Goal: Communication & Community: Answer question/provide support

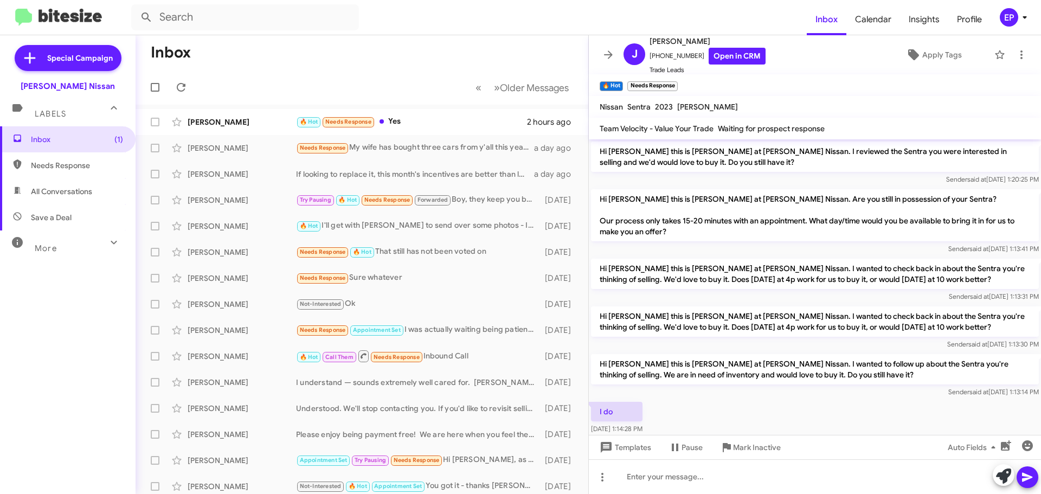
scroll to position [525, 0]
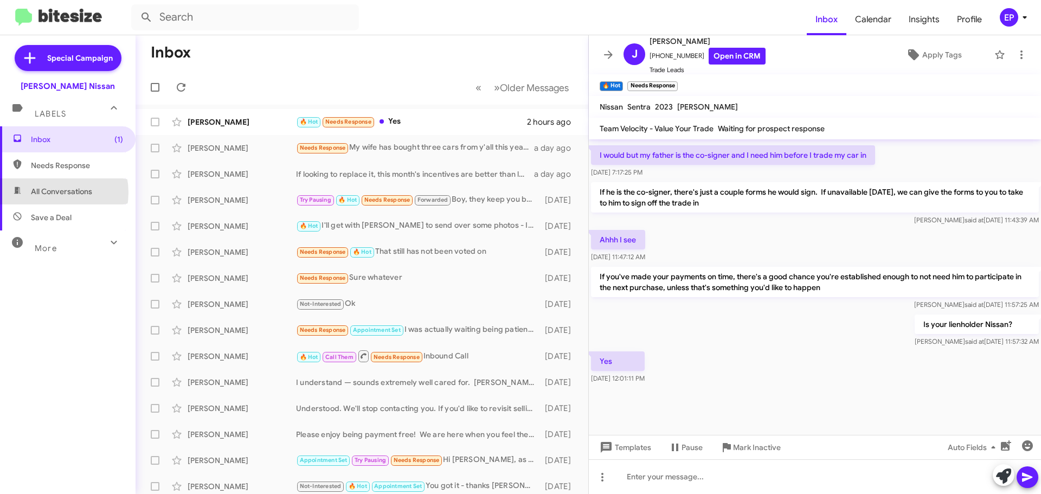
click at [52, 192] on span "All Conversations" at bounding box center [61, 191] width 61 height 11
type input "in:all-conversations"
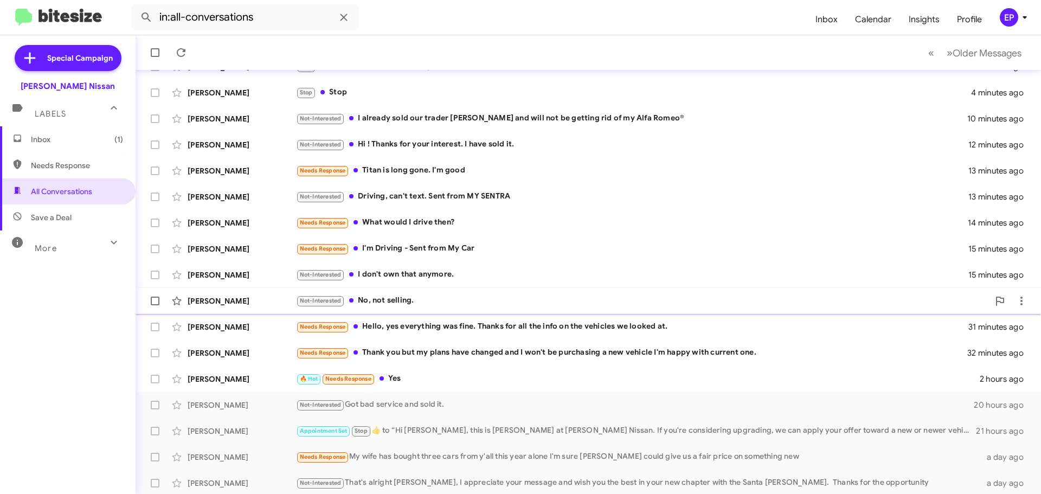
scroll to position [136, 0]
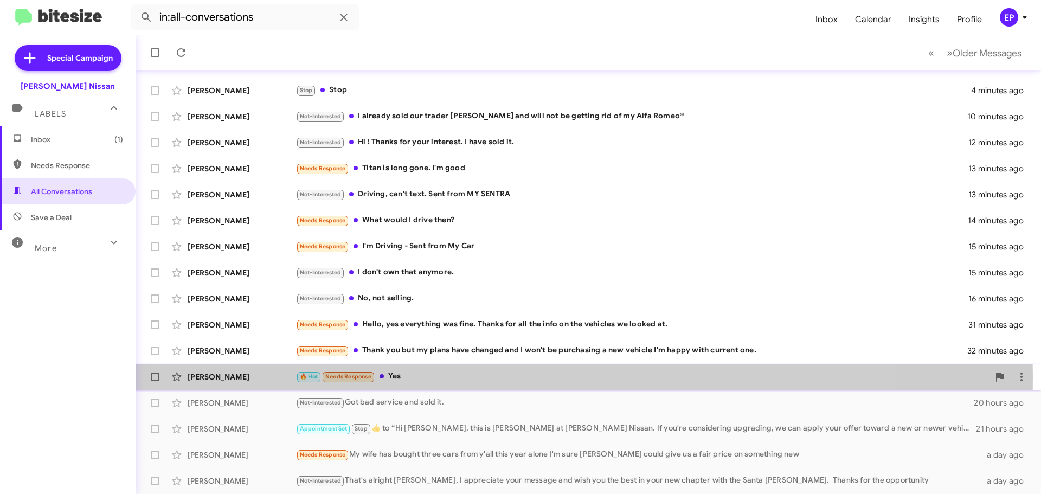
click at [413, 378] on div "🔥 Hot Needs Response Yes" at bounding box center [642, 376] width 693 height 12
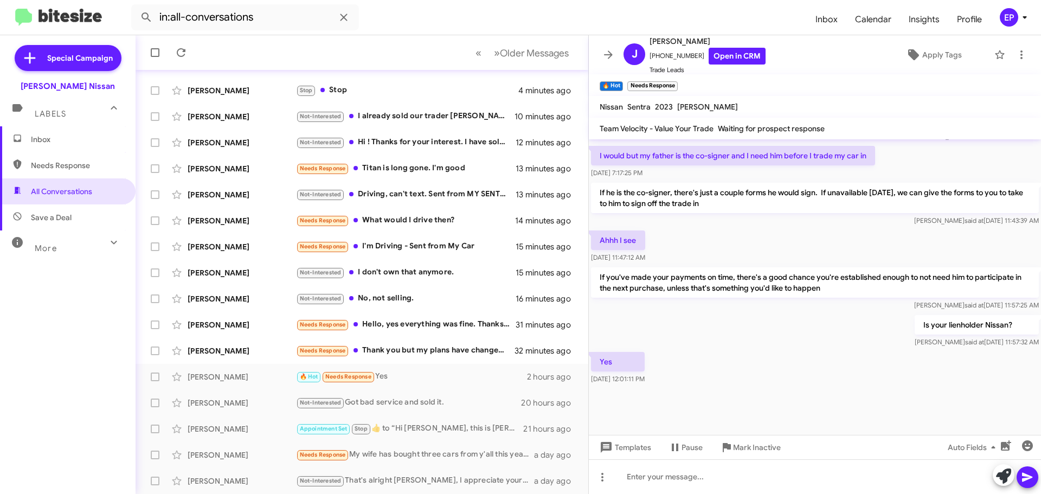
scroll to position [525, 0]
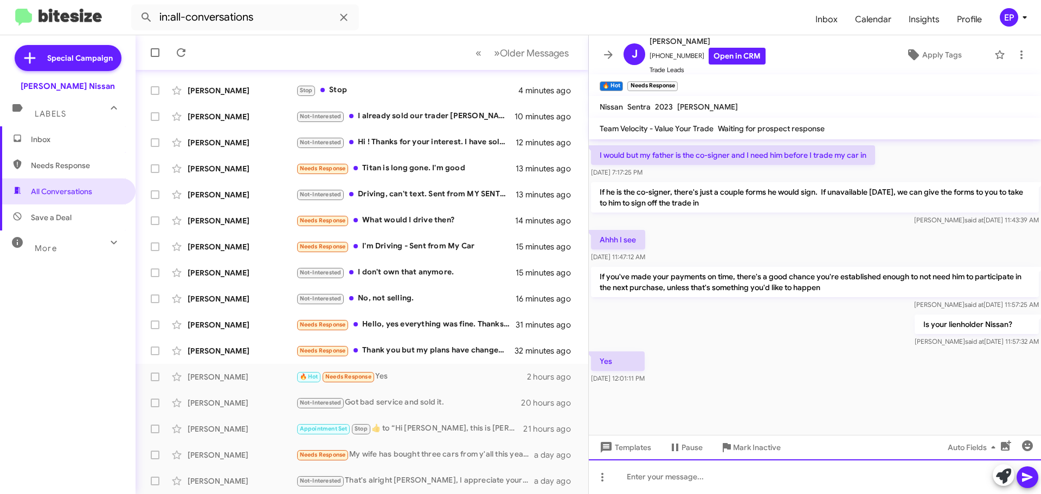
click at [706, 475] on div at bounding box center [815, 476] width 452 height 35
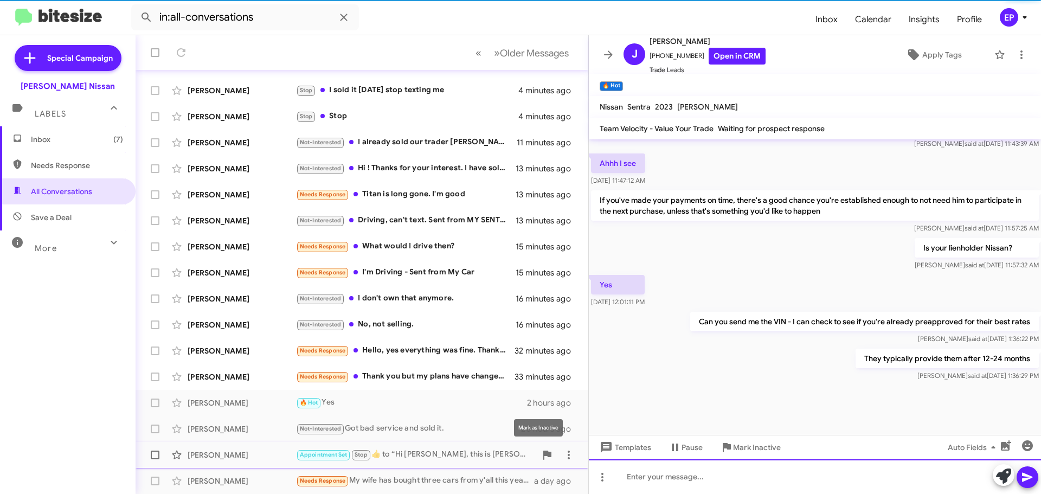
scroll to position [604, 0]
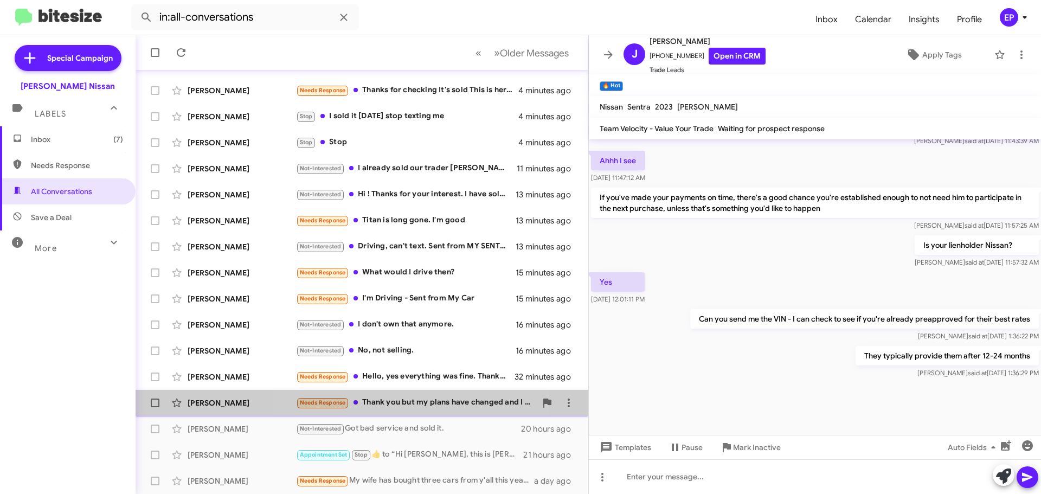
click at [417, 403] on div "Needs Response Thank you but my plans have changed and I won't be purchasing a …" at bounding box center [416, 402] width 240 height 12
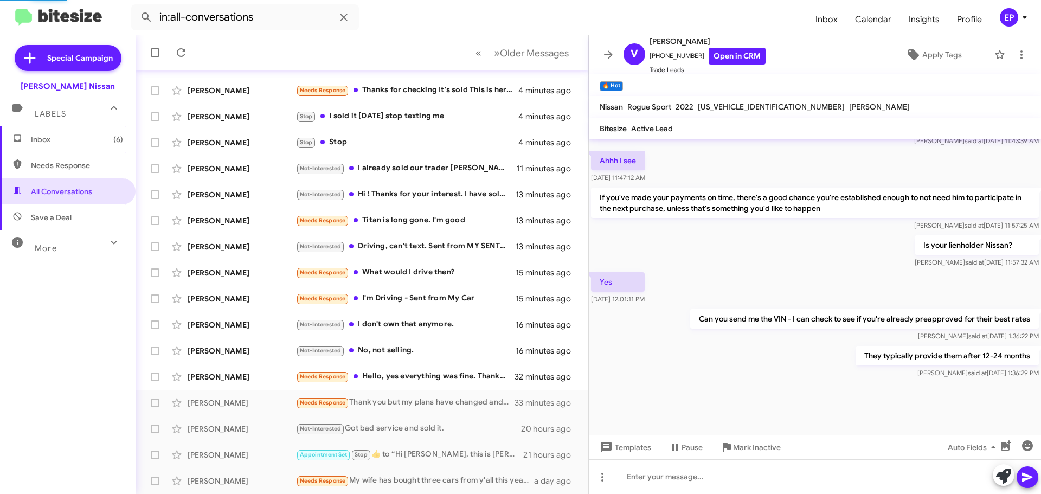
scroll to position [223, 0]
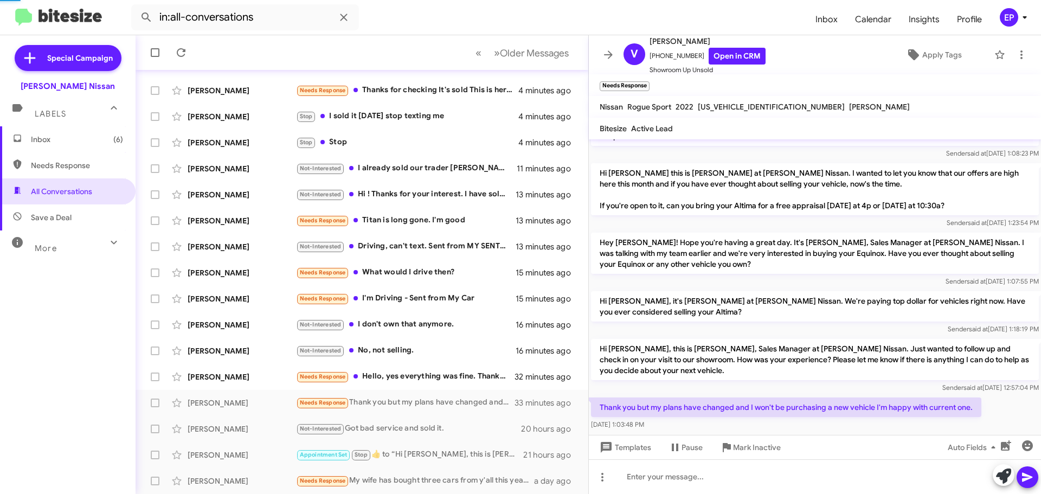
click at [785, 432] on div at bounding box center [815, 444] width 452 height 24
click at [729, 53] on link "Open in CRM" at bounding box center [737, 56] width 57 height 17
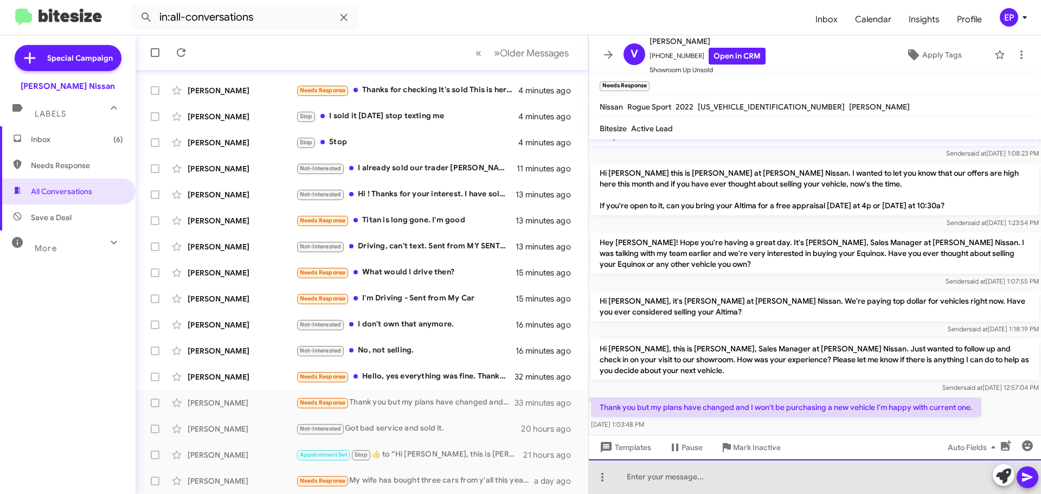
click at [813, 484] on div at bounding box center [815, 476] width 452 height 35
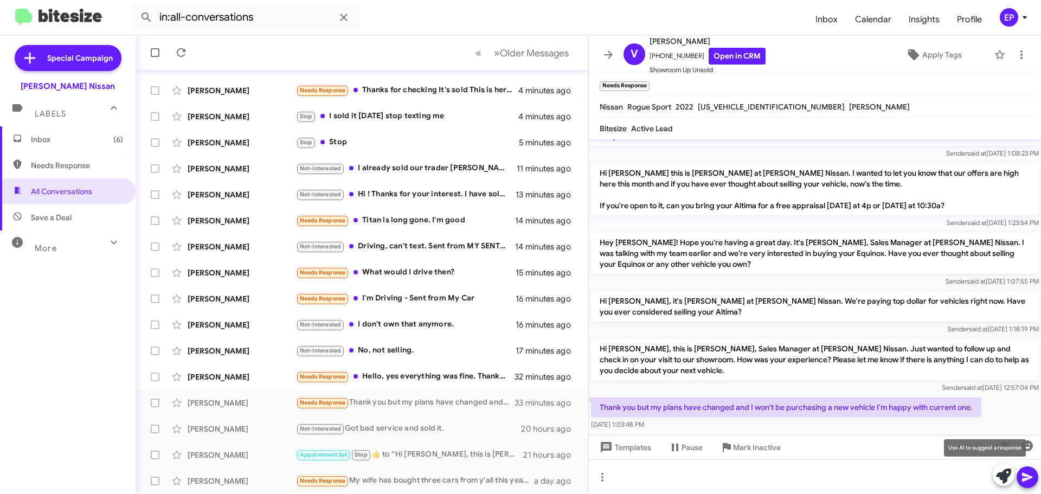
click at [1009, 479] on icon at bounding box center [1003, 475] width 15 height 15
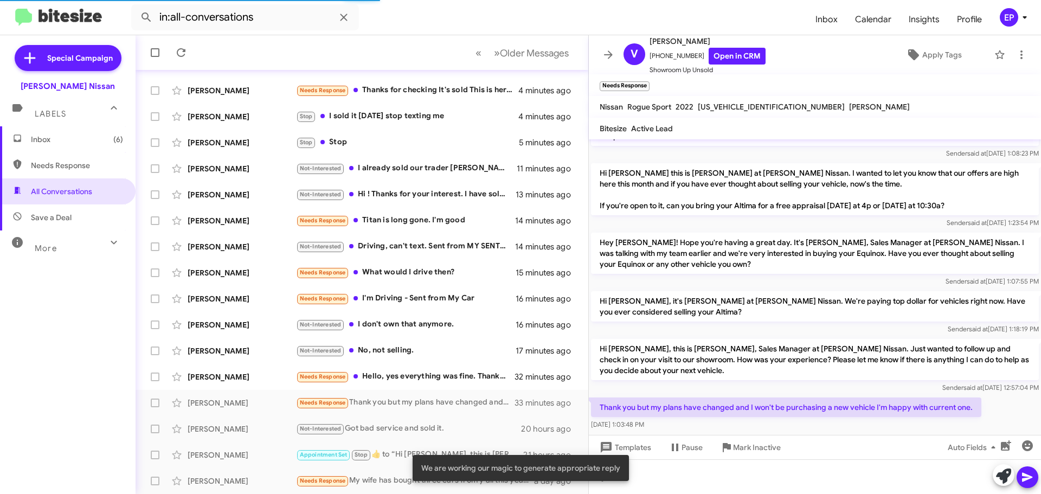
scroll to position [330, 0]
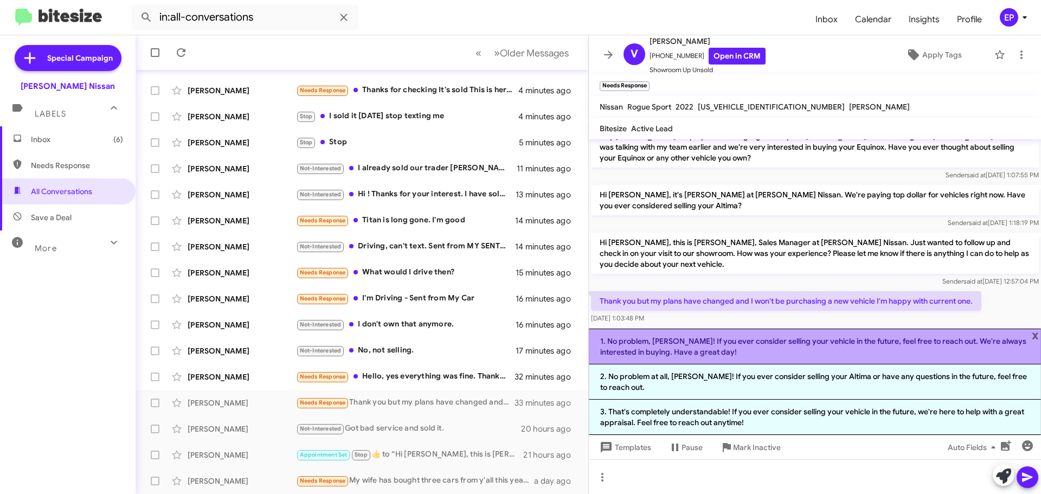
click at [729, 346] on li "1. No problem, [PERSON_NAME]! If you ever consider selling your vehicle in the …" at bounding box center [815, 347] width 452 height 36
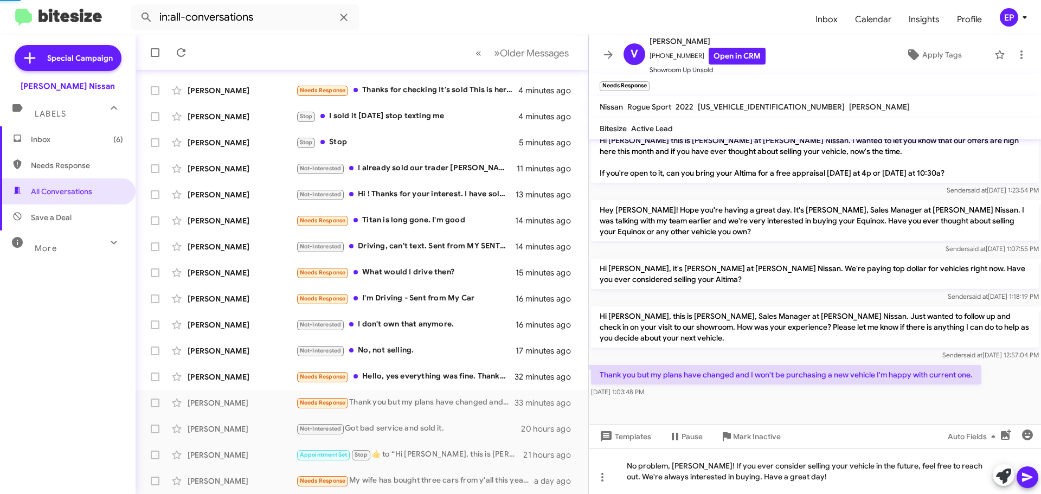
scroll to position [234, 0]
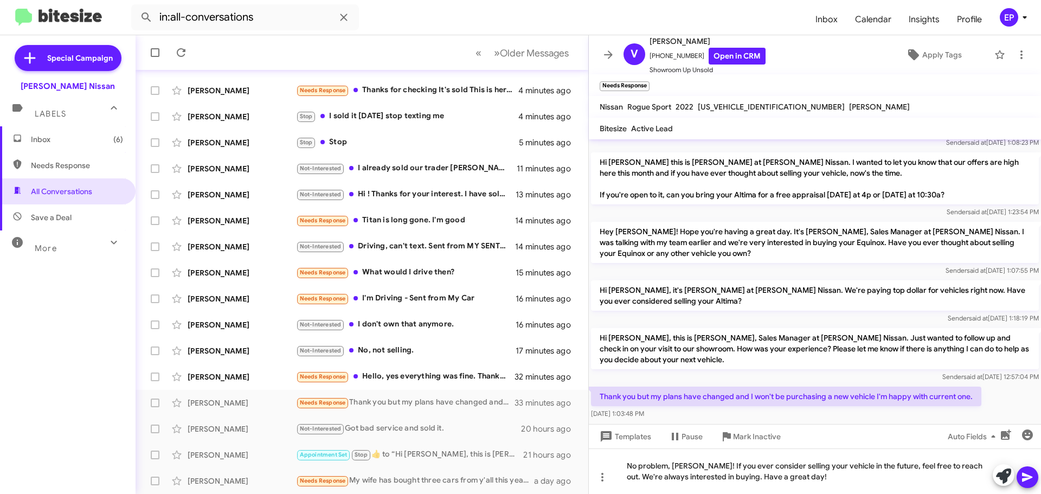
click at [1025, 478] on icon at bounding box center [1027, 477] width 10 height 9
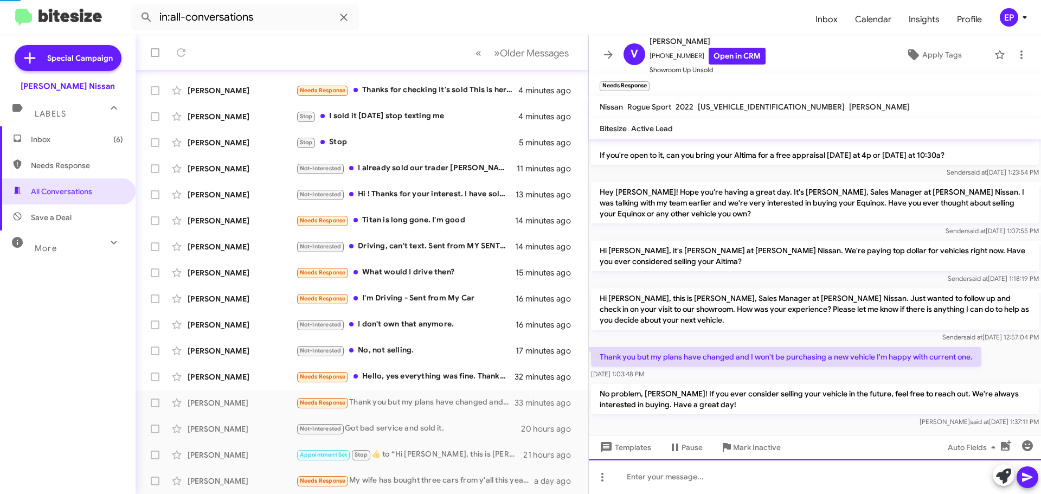
scroll to position [252, 0]
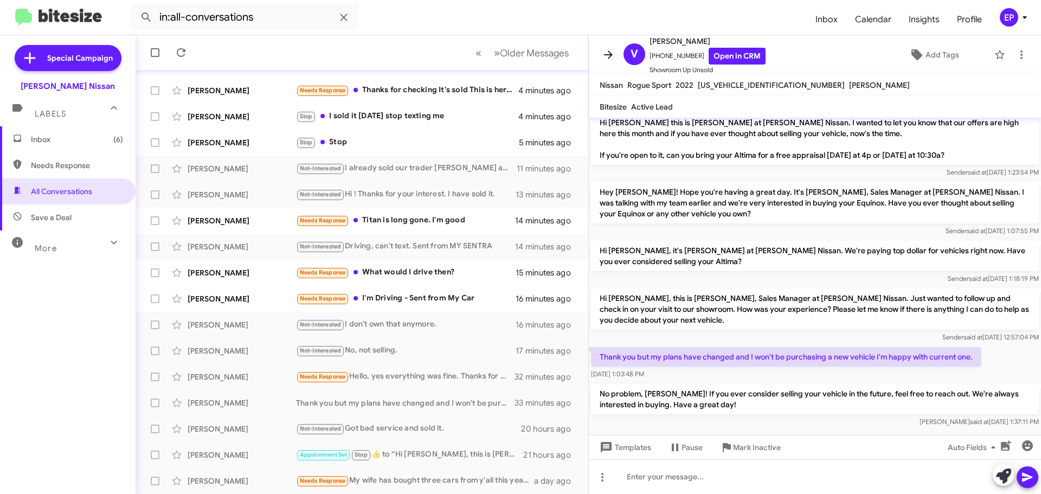
click at [608, 55] on icon at bounding box center [608, 54] width 9 height 8
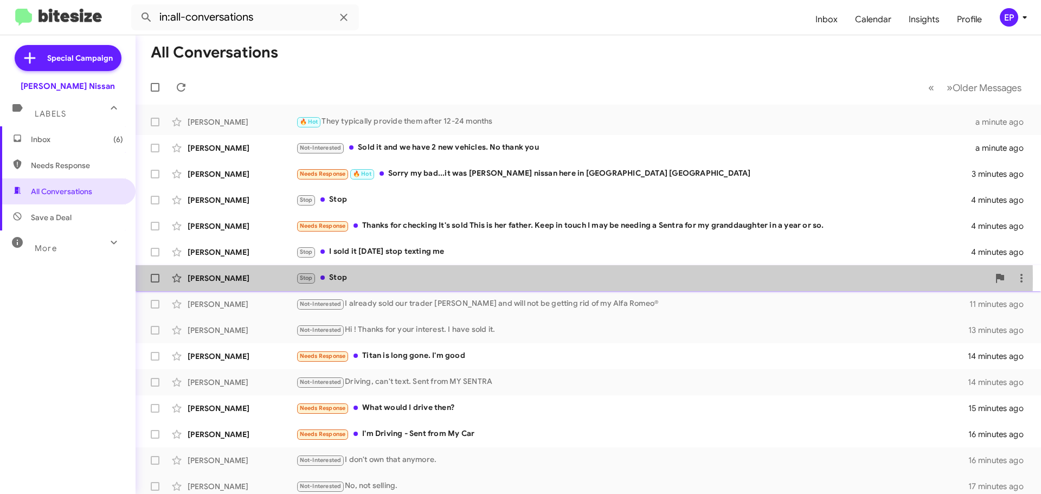
click at [424, 278] on div "Stop Stop" at bounding box center [642, 278] width 693 height 12
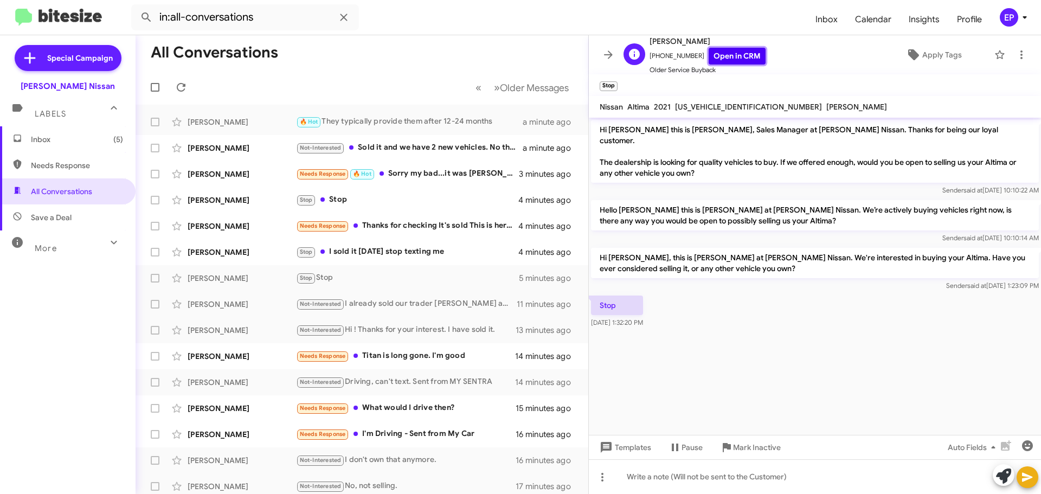
click at [741, 56] on link "Open in CRM" at bounding box center [737, 56] width 57 height 17
drag, startPoint x: 763, startPoint y: 338, endPoint x: 763, endPoint y: 331, distance: 7.6
click at [763, 339] on cdk-virtual-scroll-viewport "Hi [PERSON_NAME] this is [PERSON_NAME], Sales Manager at [PERSON_NAME] Nissan. …" at bounding box center [815, 276] width 452 height 317
click at [612, 57] on icon at bounding box center [608, 54] width 13 height 13
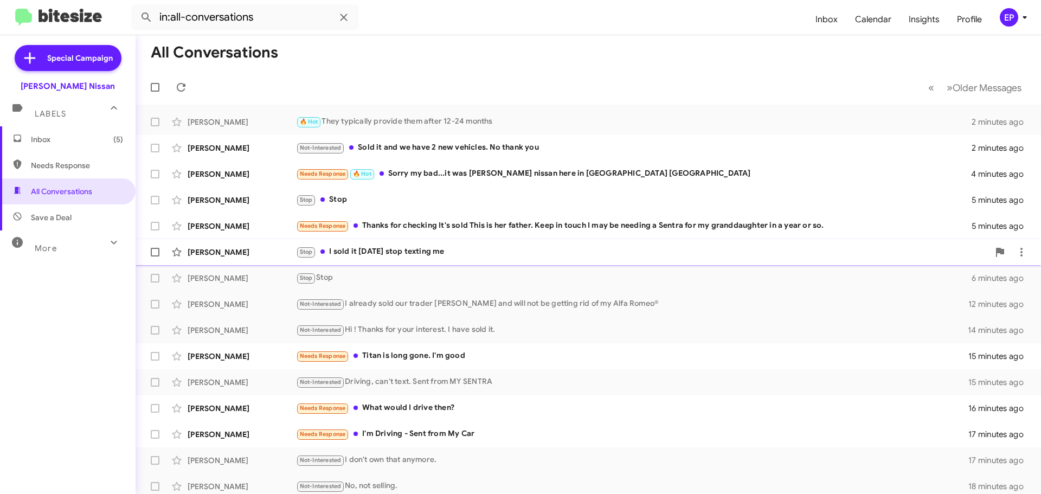
click at [414, 255] on div "Stop I sold it [DATE] stop texting me" at bounding box center [642, 252] width 693 height 12
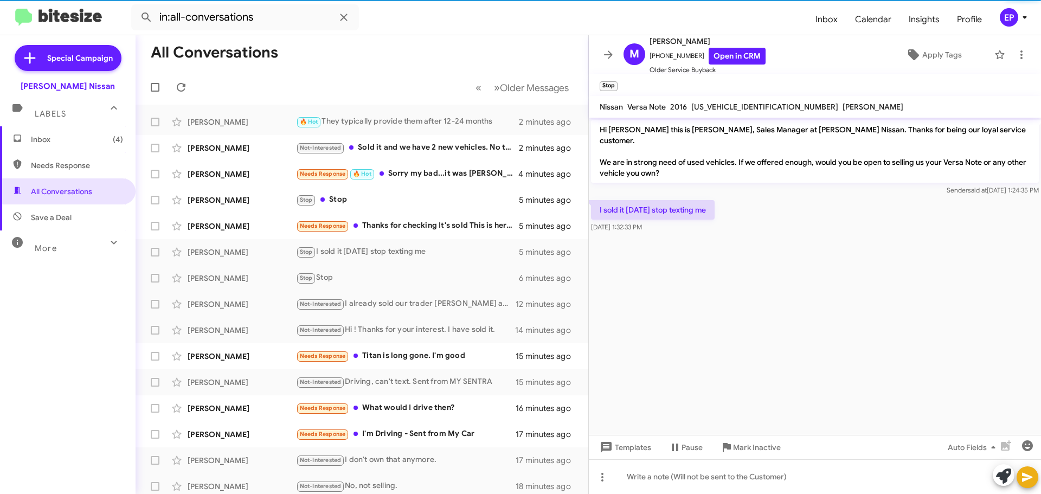
click at [751, 285] on cdk-virtual-scroll-viewport "Hi [PERSON_NAME] this is [PERSON_NAME], Sales Manager at [PERSON_NAME] Nissan. …" at bounding box center [815, 276] width 452 height 317
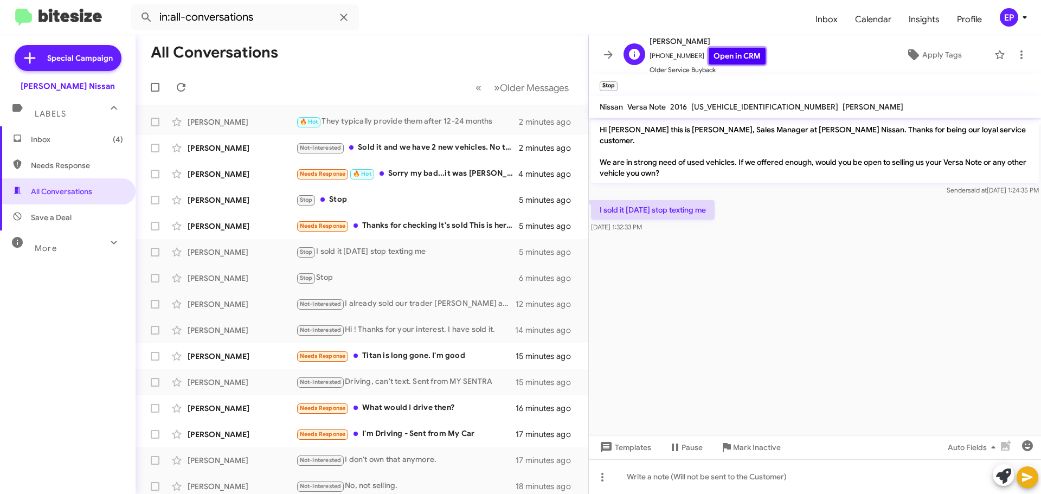
click at [727, 55] on link "Open in CRM" at bounding box center [737, 56] width 57 height 17
click at [600, 49] on span at bounding box center [608, 54] width 22 height 13
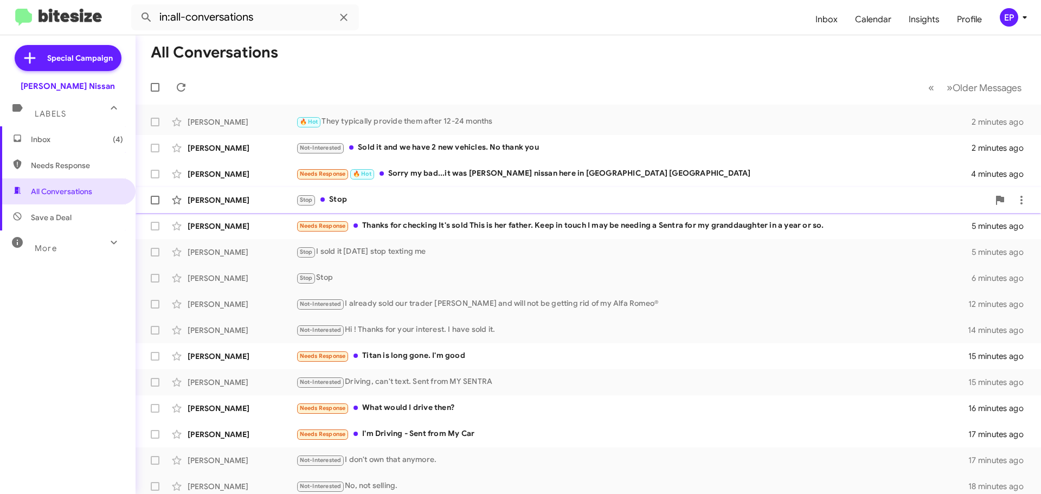
click at [369, 202] on div "Stop Stop" at bounding box center [642, 200] width 693 height 12
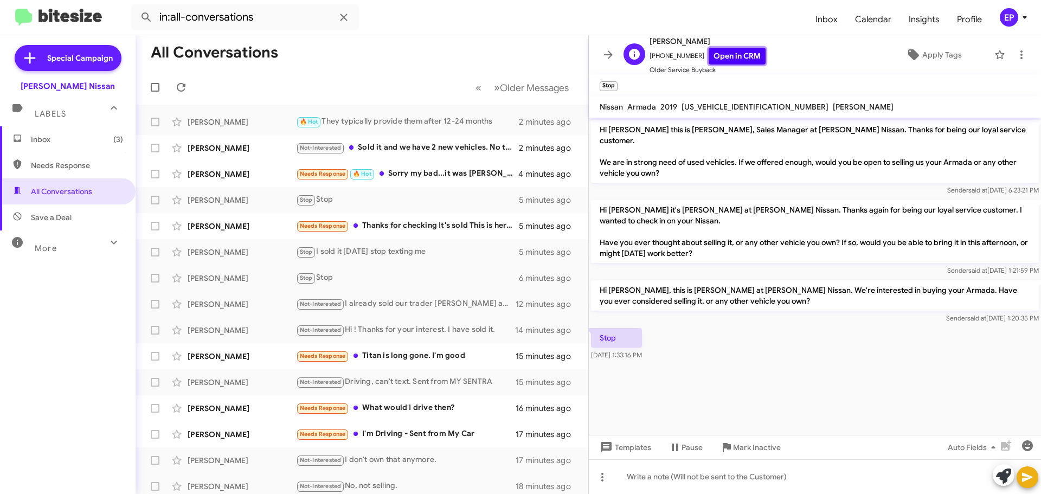
click at [745, 57] on link "Open in CRM" at bounding box center [737, 56] width 57 height 17
click at [719, 347] on div "Stop [DATE] 1:33:16 PM" at bounding box center [815, 344] width 452 height 37
click at [609, 58] on icon at bounding box center [608, 54] width 9 height 8
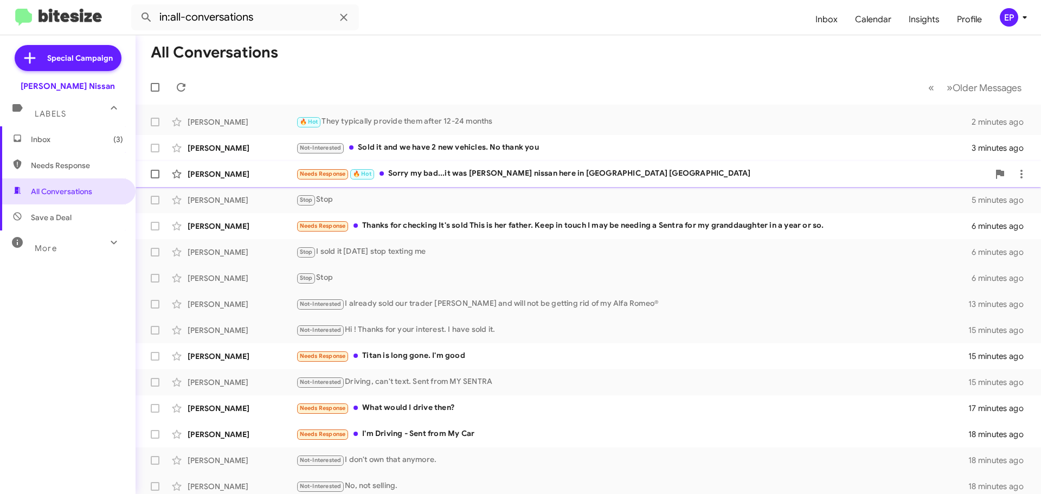
click at [475, 175] on div "Needs Response 🔥 Hot Sorry my bad...it was [PERSON_NAME] nissan here in [GEOGRA…" at bounding box center [642, 174] width 693 height 12
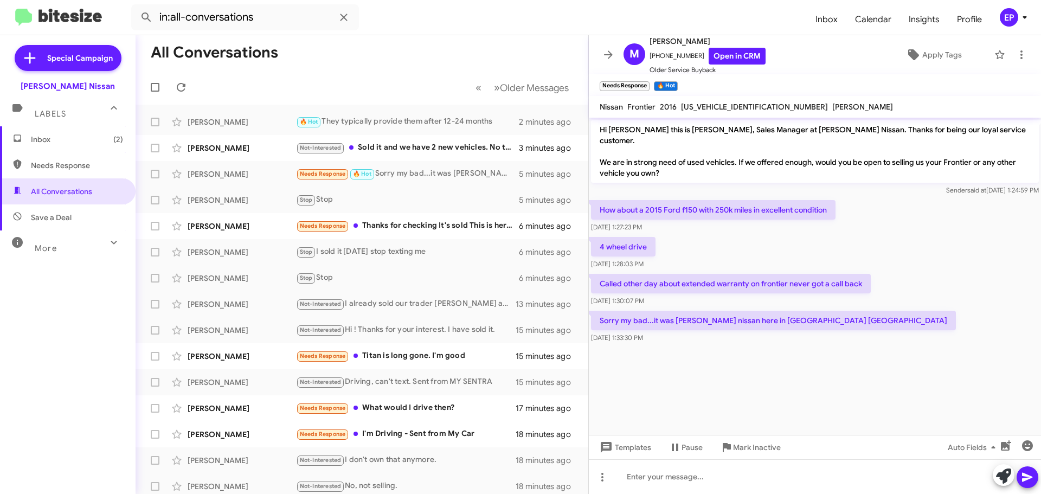
click at [838, 352] on cdk-virtual-scroll-viewport "Hi [PERSON_NAME] this is [PERSON_NAME], Sales Manager at [PERSON_NAME] Nissan. …" at bounding box center [815, 276] width 452 height 317
click at [841, 348] on cdk-virtual-scroll-viewport "Hi [PERSON_NAME] this is [PERSON_NAME], Sales Manager at [PERSON_NAME] Nissan. …" at bounding box center [815, 276] width 452 height 317
click at [898, 235] on div "4 wheel drive [DATE] 1:28:03 PM" at bounding box center [815, 253] width 452 height 37
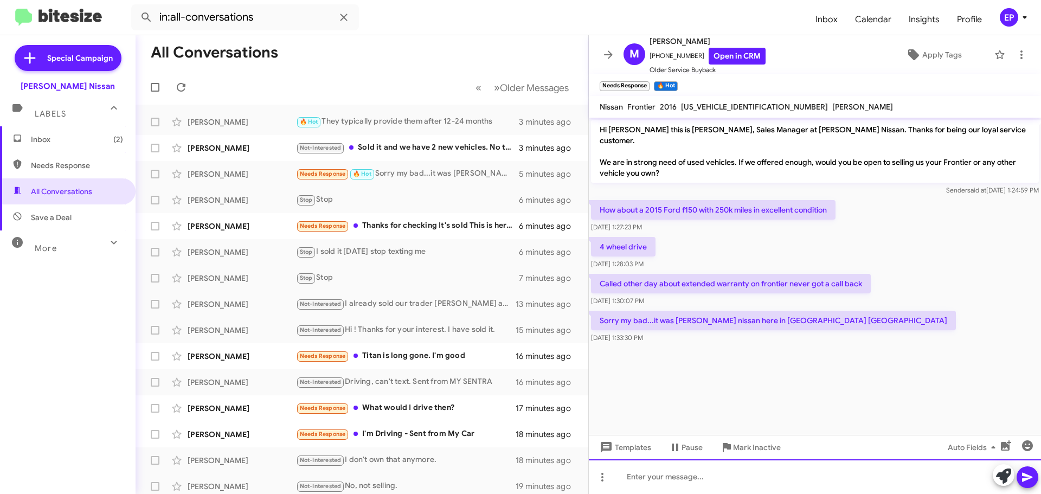
click at [718, 480] on div at bounding box center [815, 476] width 452 height 35
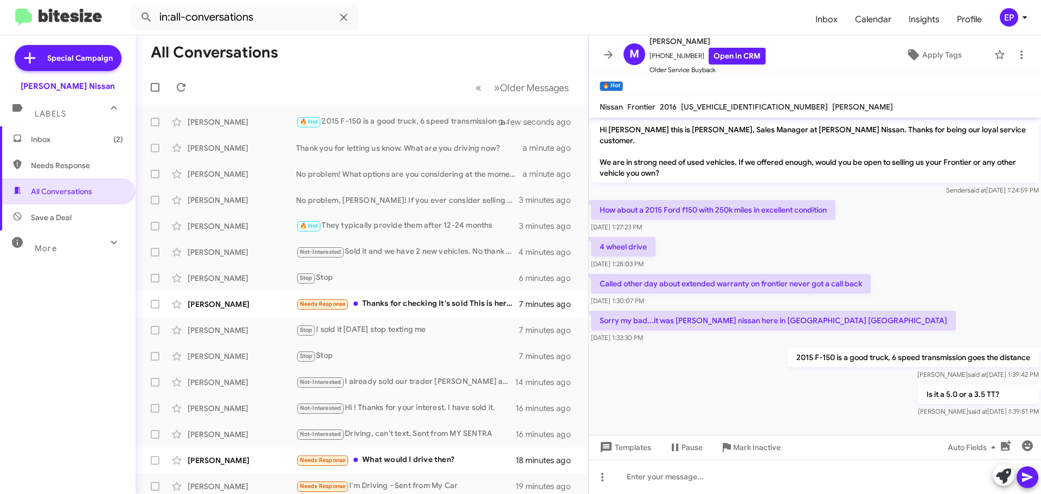
click at [716, 395] on div "Is it a 5.0 or a 3.5 TT? [PERSON_NAME] at [DATE] 1:39:51 PM" at bounding box center [815, 400] width 452 height 37
click at [762, 369] on div "2015 F-150 is a good truck, 6 speed transmission goes the distance [PERSON_NAME…" at bounding box center [815, 363] width 452 height 37
click at [729, 52] on link "Open in CRM" at bounding box center [737, 56] width 57 height 17
click at [829, 245] on div "4 wheel drive [DATE] 1:28:03 PM" at bounding box center [815, 253] width 452 height 37
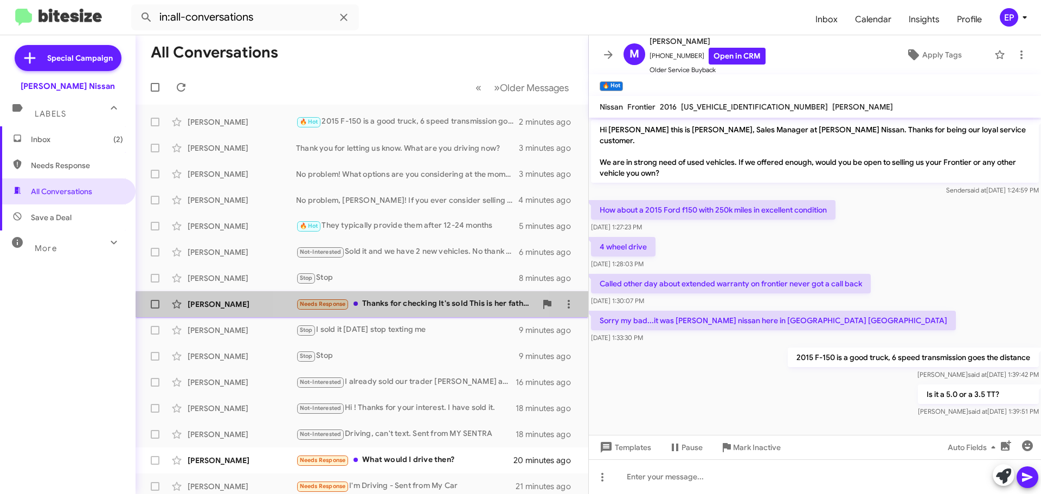
click at [407, 310] on div "Needs Response Thanks for checking It's sold This is her father. Keep in touch …" at bounding box center [416, 304] width 240 height 12
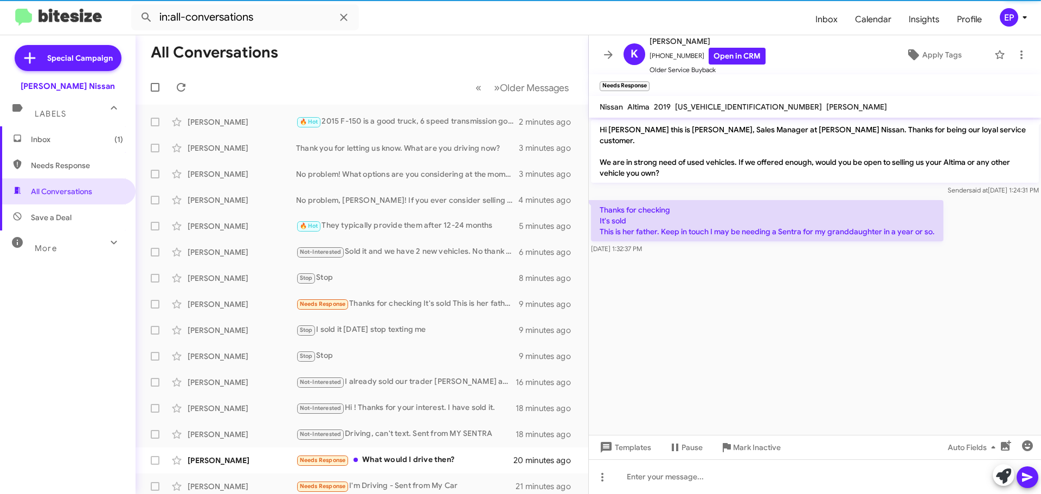
click at [748, 310] on cdk-virtual-scroll-viewport "Hi [PERSON_NAME] this is [PERSON_NAME], Sales Manager at [PERSON_NAME] Nissan. …" at bounding box center [815, 276] width 452 height 317
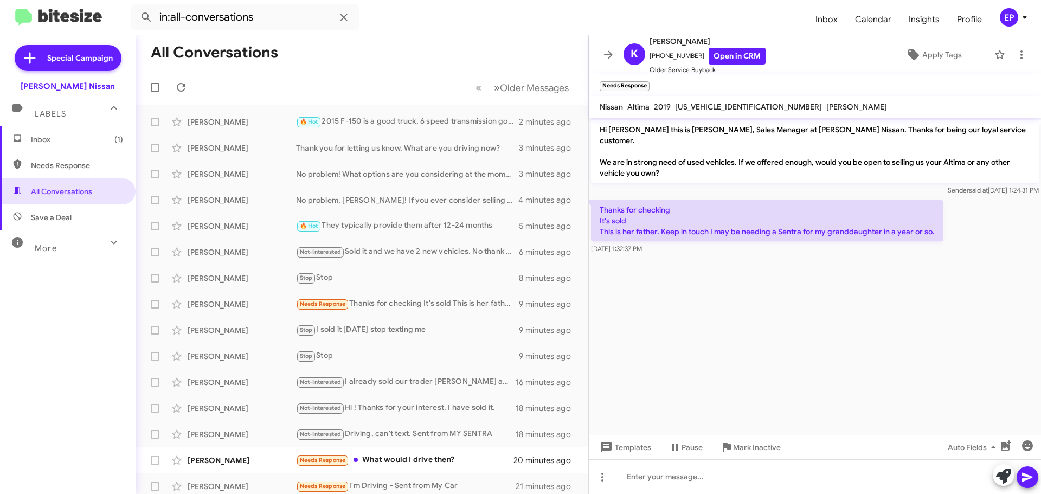
click at [754, 311] on cdk-virtual-scroll-viewport "Hi [PERSON_NAME] this is [PERSON_NAME], Sales Manager at [PERSON_NAME] Nissan. …" at bounding box center [815, 276] width 452 height 317
click at [716, 52] on link "Open in CRM" at bounding box center [737, 56] width 57 height 17
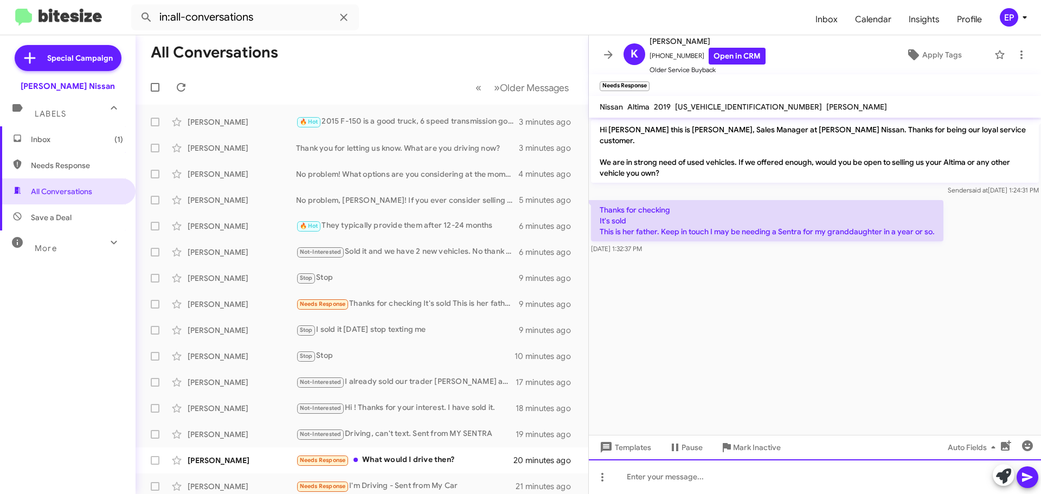
click at [684, 480] on div at bounding box center [815, 476] width 452 height 35
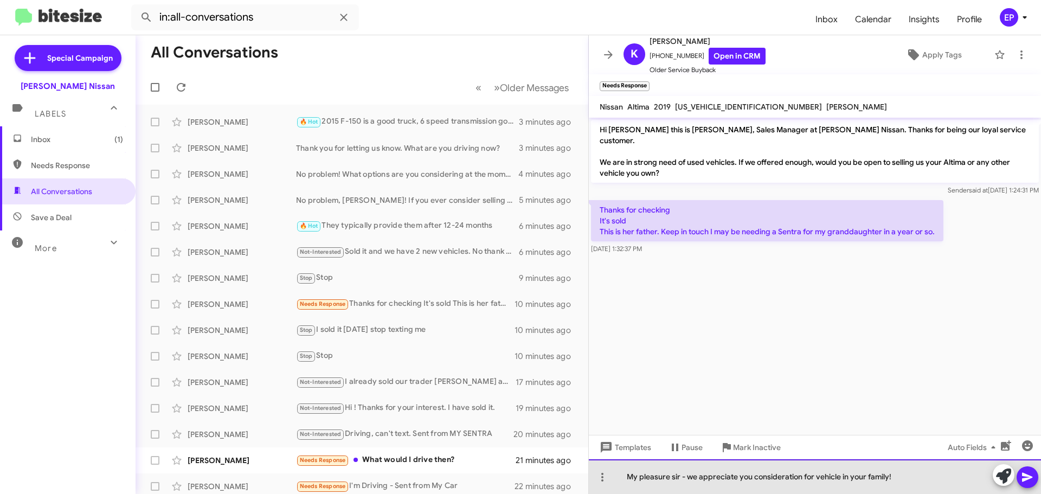
click at [751, 478] on div "My pleasure sir - we appreciate you consideration for vehicle in your family!" at bounding box center [815, 476] width 452 height 35
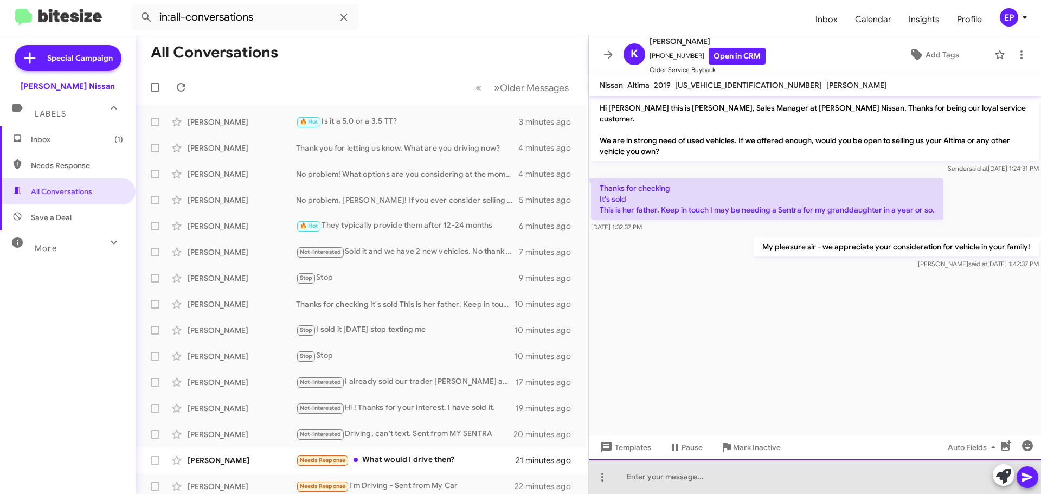
click at [683, 475] on div at bounding box center [815, 476] width 452 height 35
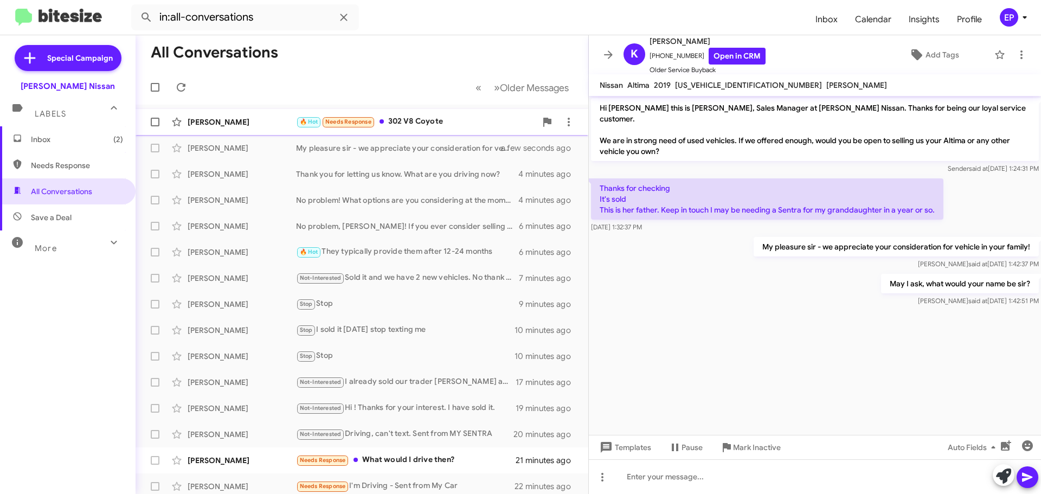
click at [423, 121] on div "🔥 Hot Needs Response 302 V8 Coyote" at bounding box center [416, 121] width 240 height 12
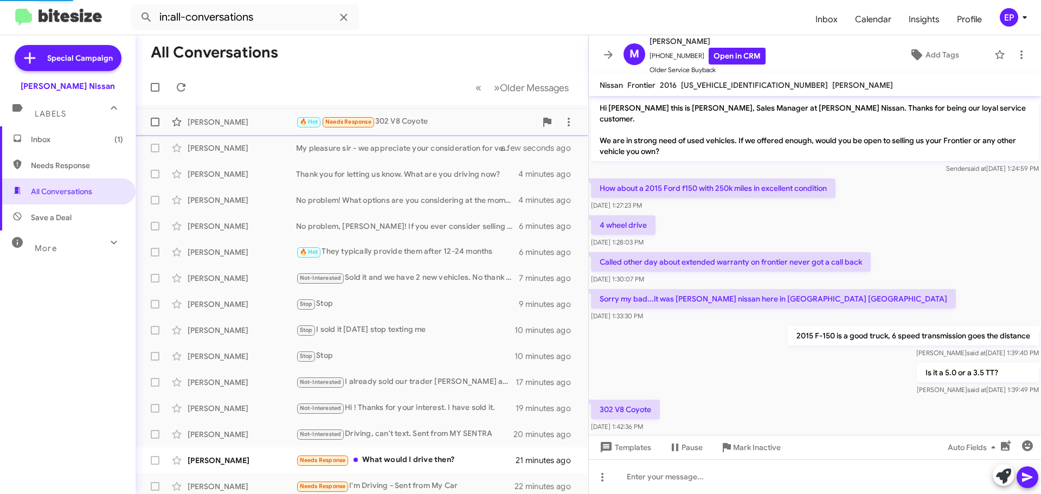
scroll to position [10, 0]
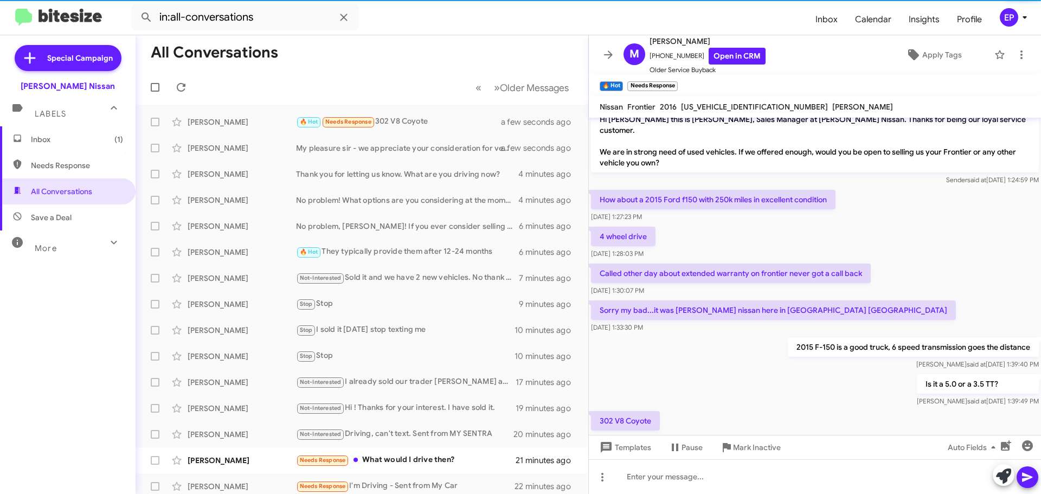
click at [748, 374] on div "Is it a 5.0 or a 3.5 TT? [PERSON_NAME] at [DATE] 1:39:49 PM" at bounding box center [815, 390] width 452 height 37
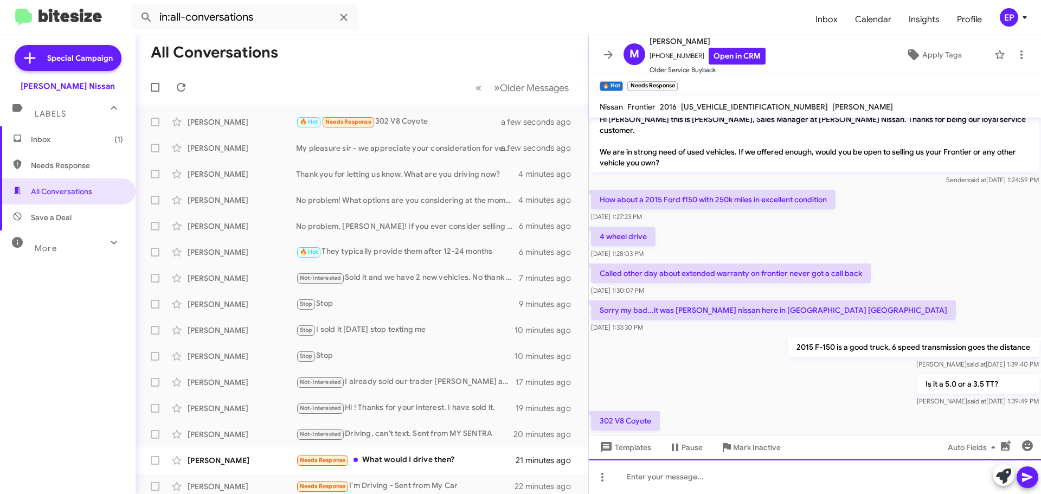
click at [731, 478] on div at bounding box center [815, 476] width 452 height 35
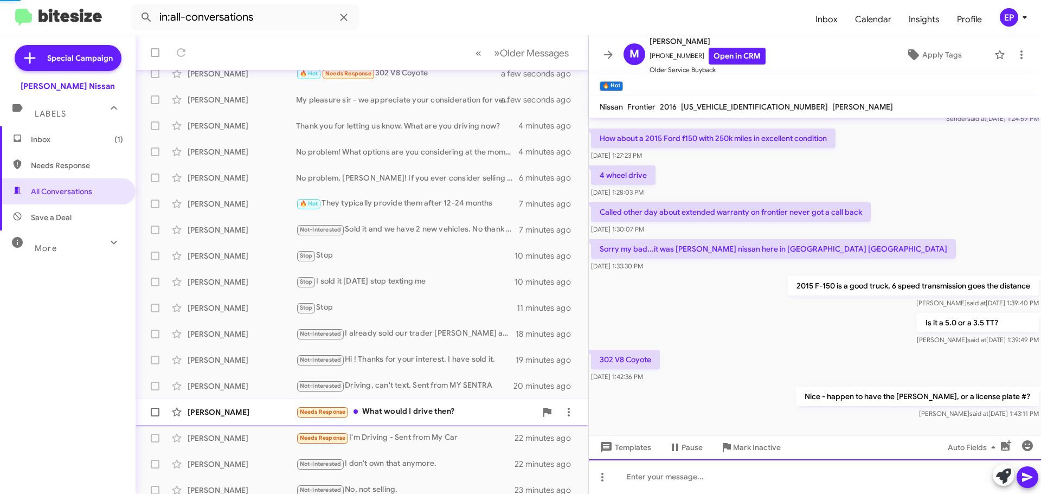
scroll to position [108, 0]
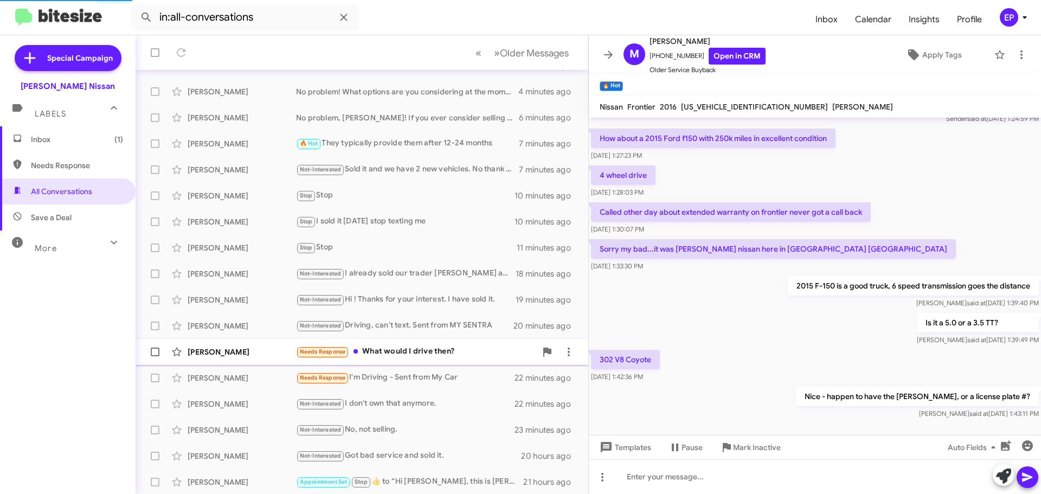
click at [407, 351] on div "Needs Response What would I drive then?" at bounding box center [416, 351] width 240 height 12
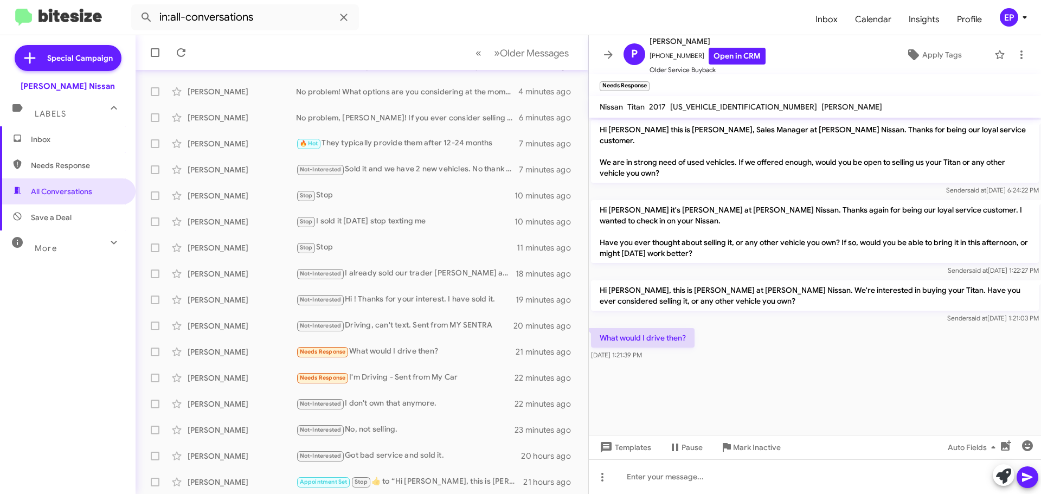
click at [777, 332] on div "What would I drive then? [DATE] 1:21:39 PM" at bounding box center [815, 344] width 452 height 37
click at [723, 54] on link "Open in CRM" at bounding box center [737, 56] width 57 height 17
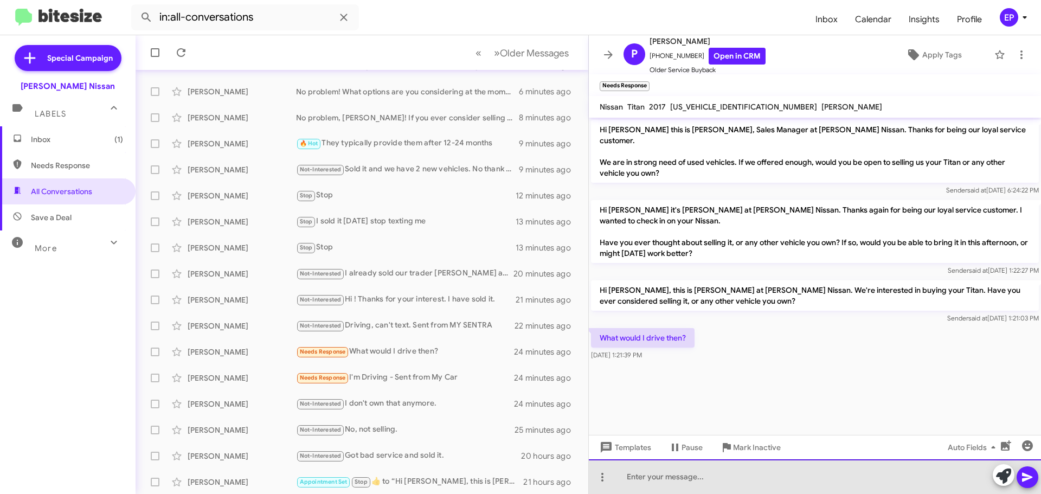
click at [664, 481] on div at bounding box center [815, 476] width 452 height 35
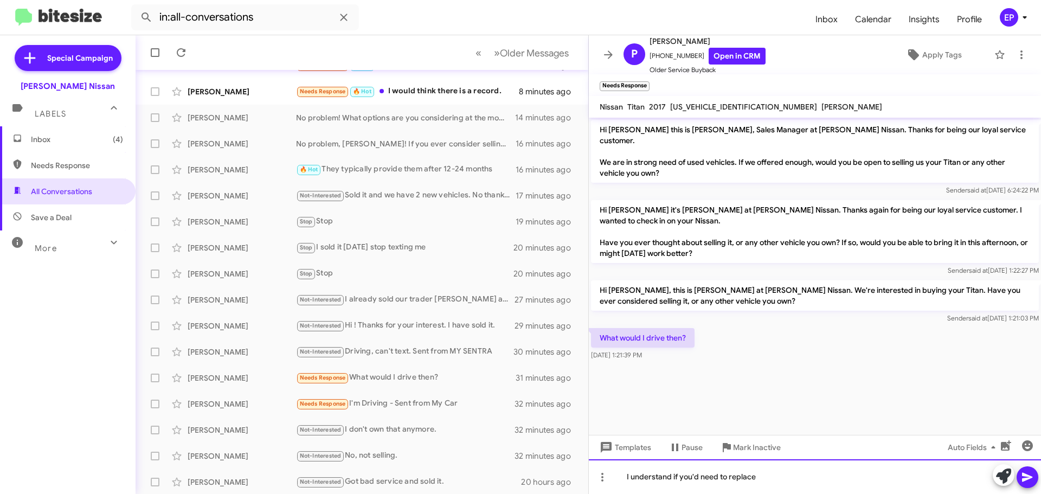
scroll to position [134, 0]
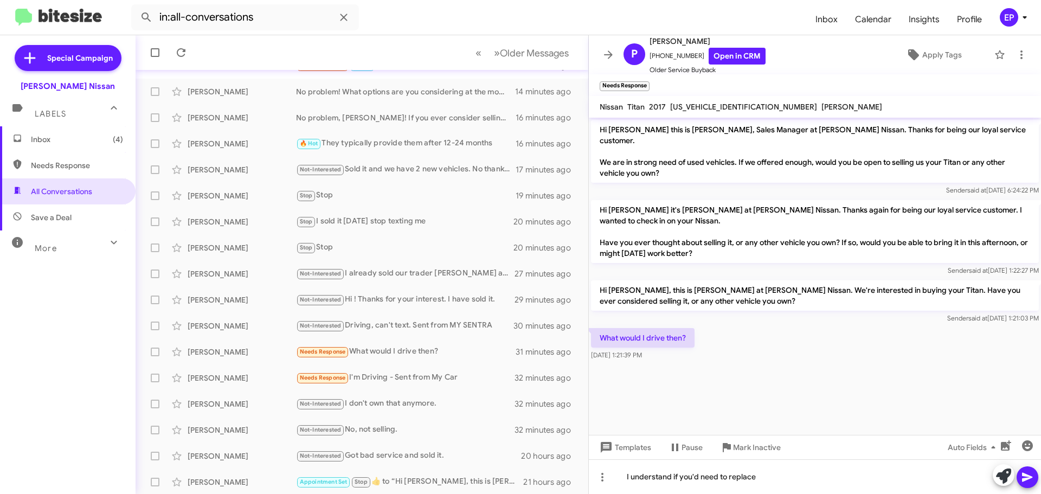
click at [769, 341] on div "What would I drive then? [DATE] 1:21:39 PM" at bounding box center [815, 344] width 452 height 37
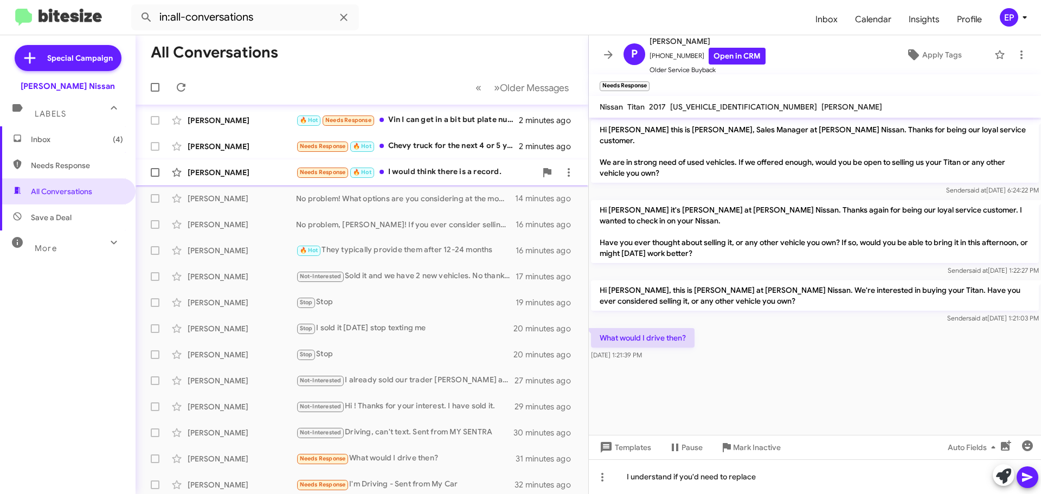
scroll to position [26, 0]
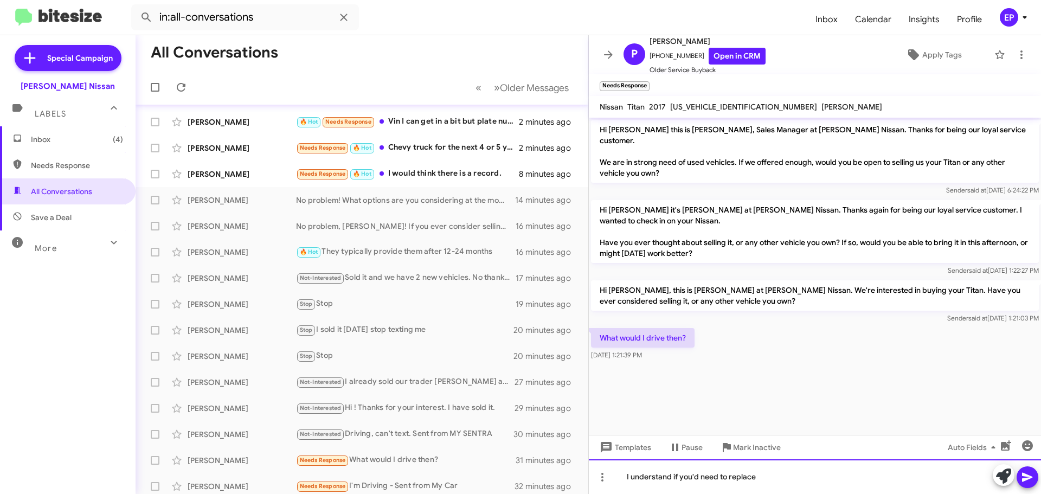
click at [774, 479] on div "I understand if you'd need to replace" at bounding box center [815, 476] width 452 height 35
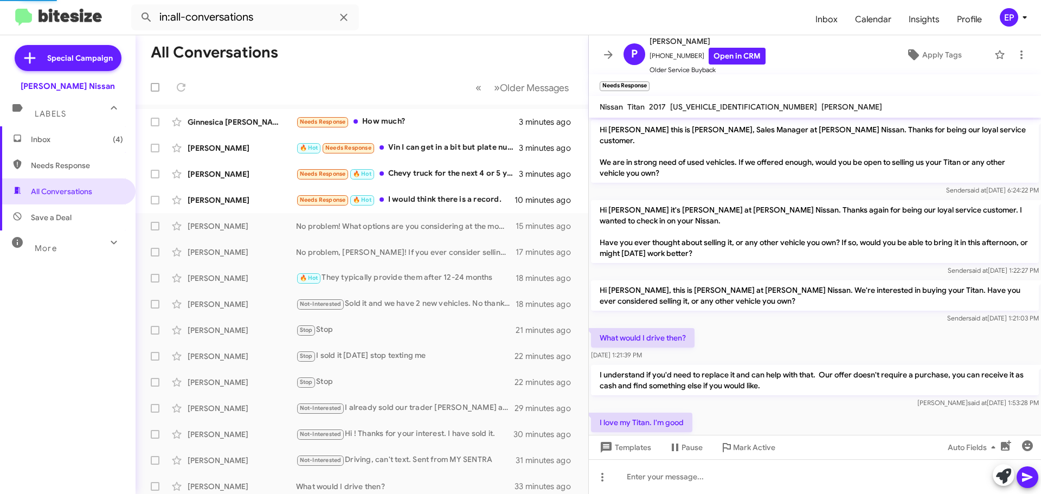
scroll to position [41, 0]
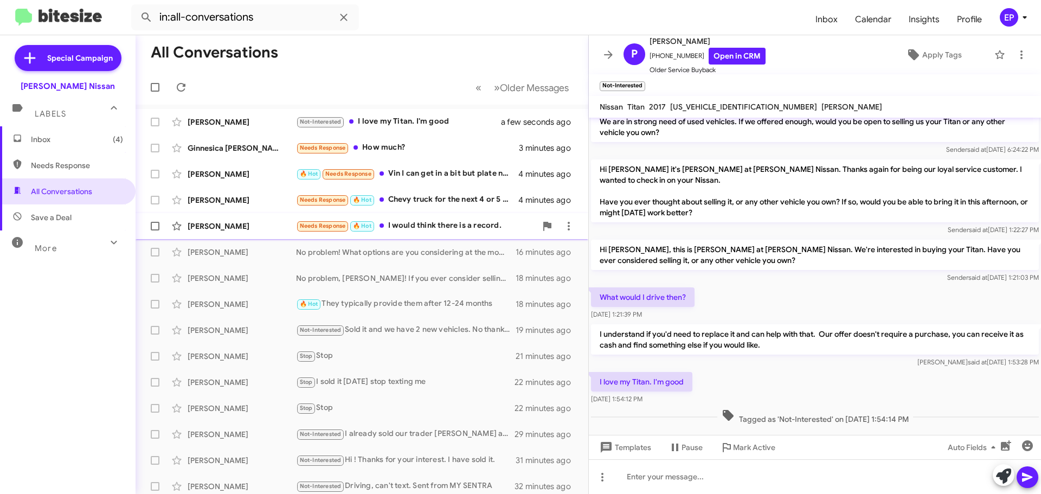
click at [425, 225] on div "Needs Response 🔥 Hot I would think there is a record." at bounding box center [416, 226] width 240 height 12
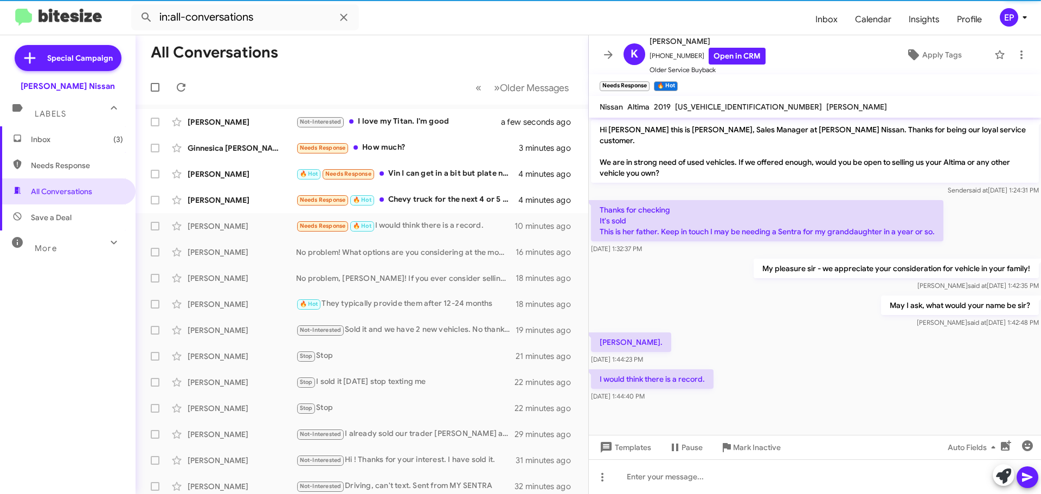
click at [766, 341] on div "[PERSON_NAME]. [DATE] 1:44:23 PM" at bounding box center [815, 348] width 452 height 37
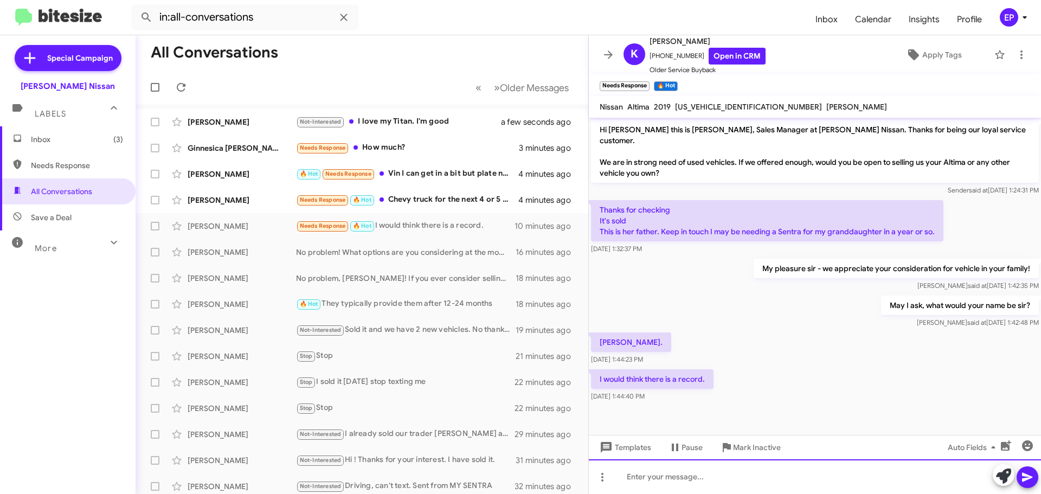
click at [712, 474] on div at bounding box center [815, 476] width 452 height 35
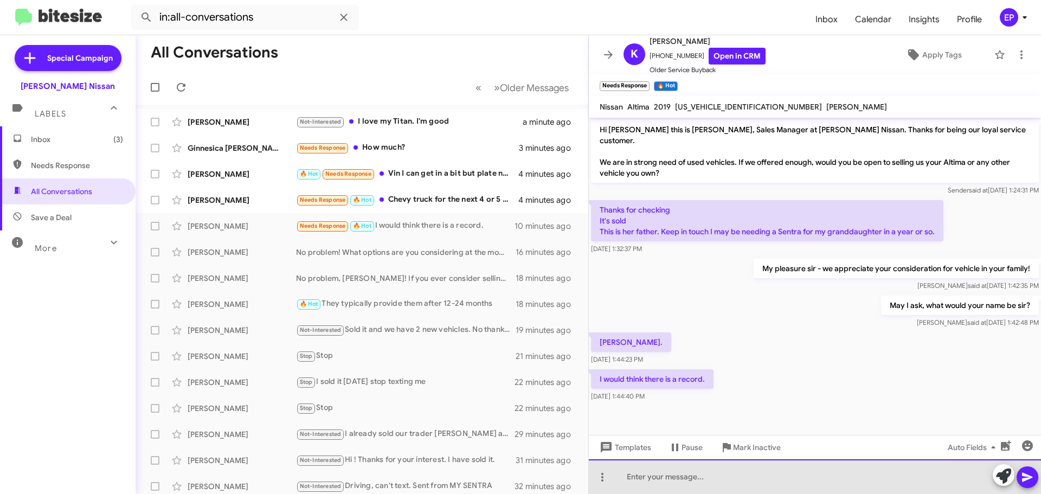
click at [652, 475] on div at bounding box center [815, 476] width 452 height 35
drag, startPoint x: 947, startPoint y: 481, endPoint x: 659, endPoint y: 489, distance: 288.5
click at [659, 489] on div "Yes sir, just that your number here is attached to [PERSON_NAME]'s profile, rem…" at bounding box center [815, 476] width 452 height 35
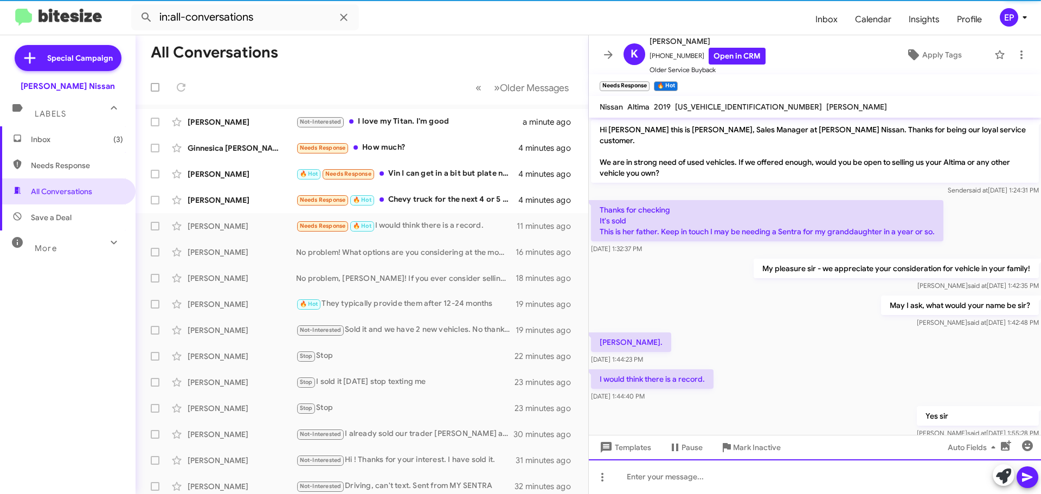
scroll to position [14, 0]
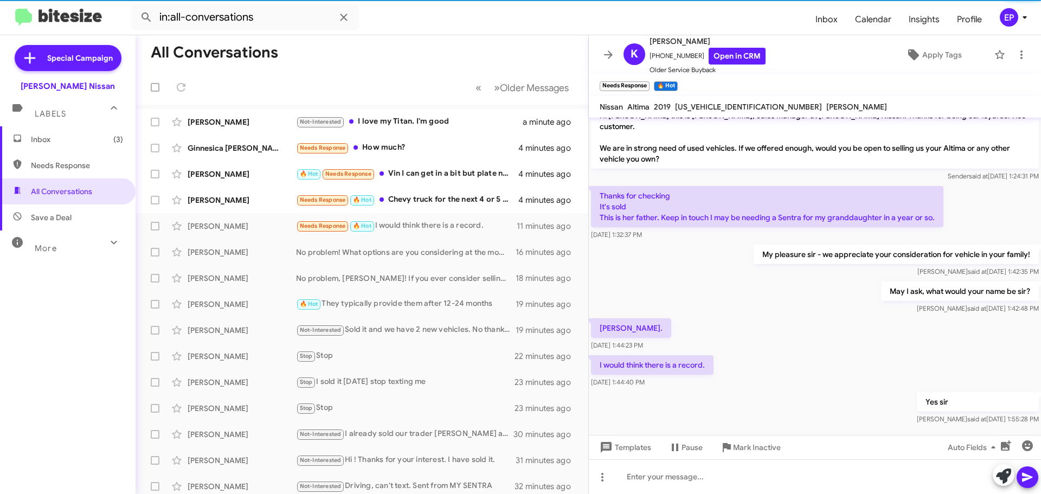
click at [767, 337] on div "[PERSON_NAME]. [DATE] 1:44:23 PM" at bounding box center [815, 334] width 452 height 37
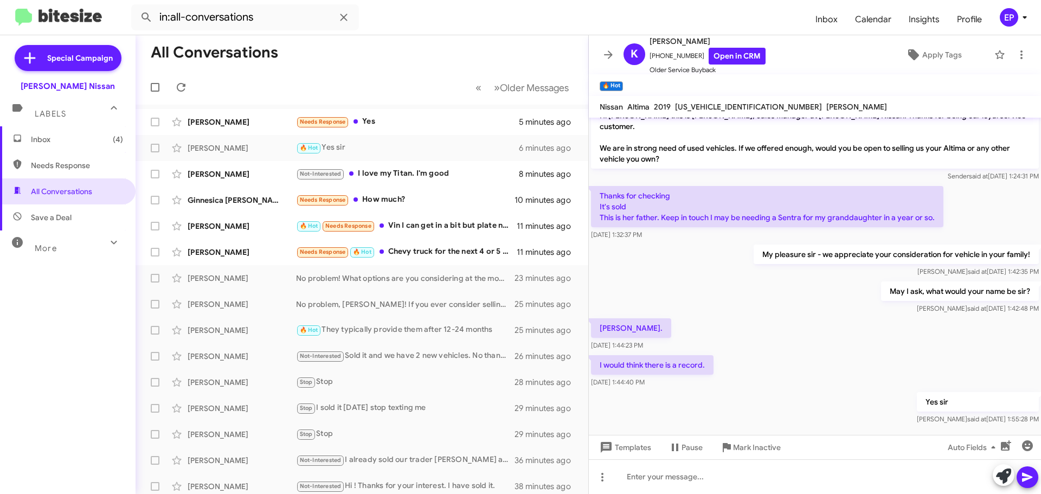
click at [789, 335] on div "[PERSON_NAME]. [DATE] 1:44:23 PM" at bounding box center [815, 334] width 452 height 37
click at [797, 370] on div "I would think there is a record. [DATE] 1:44:40 PM" at bounding box center [815, 371] width 452 height 37
click at [418, 256] on div "Needs Response 🔥 Hot Chevy truck for the next 4 or 5 years" at bounding box center [416, 252] width 240 height 12
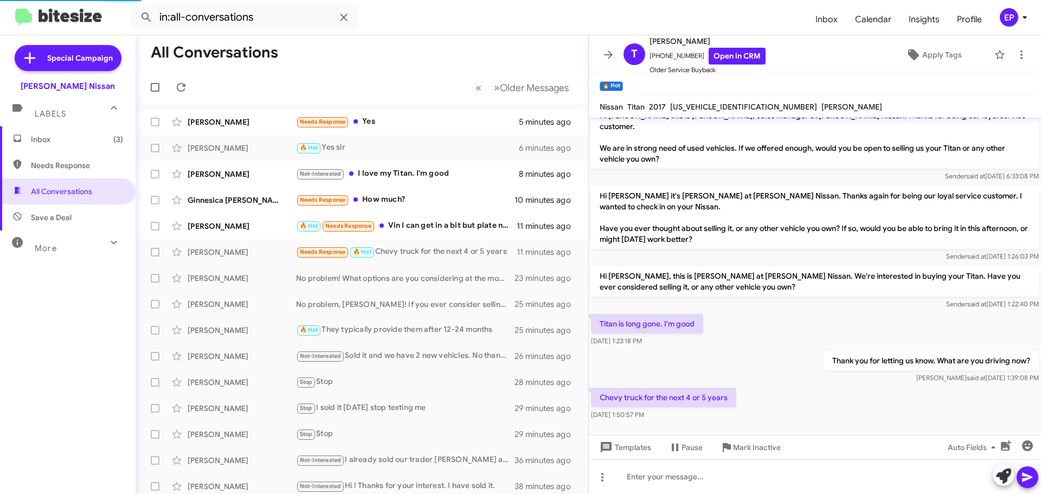
scroll to position [7, 0]
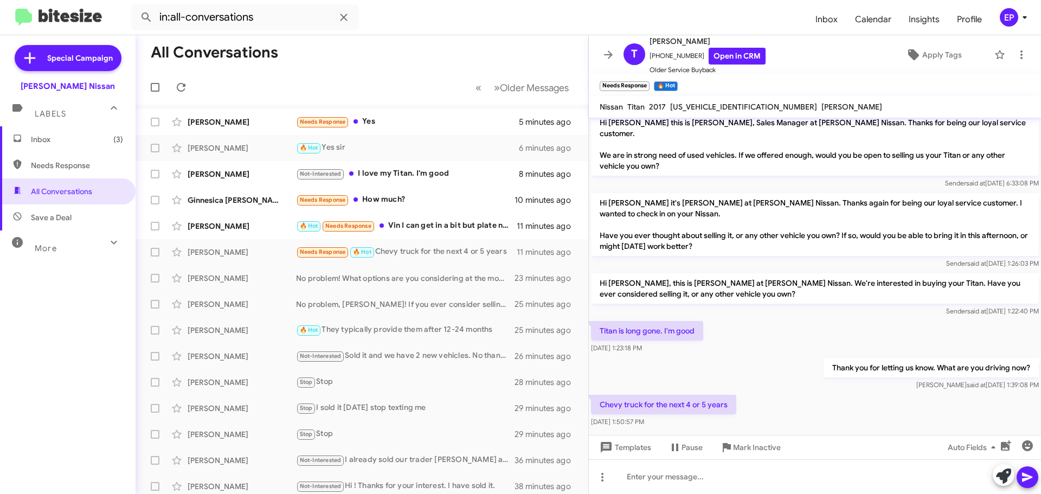
click at [809, 356] on div "Thank you for letting us know. What are you driving now? [PERSON_NAME] said at …" at bounding box center [815, 374] width 452 height 37
click at [783, 356] on div "Thank you for letting us know. What are you driving now? [PERSON_NAME] said at …" at bounding box center [815, 374] width 452 height 37
click at [765, 381] on div "Thank you for letting us know. What are you driving now? [PERSON_NAME] said at …" at bounding box center [815, 374] width 452 height 37
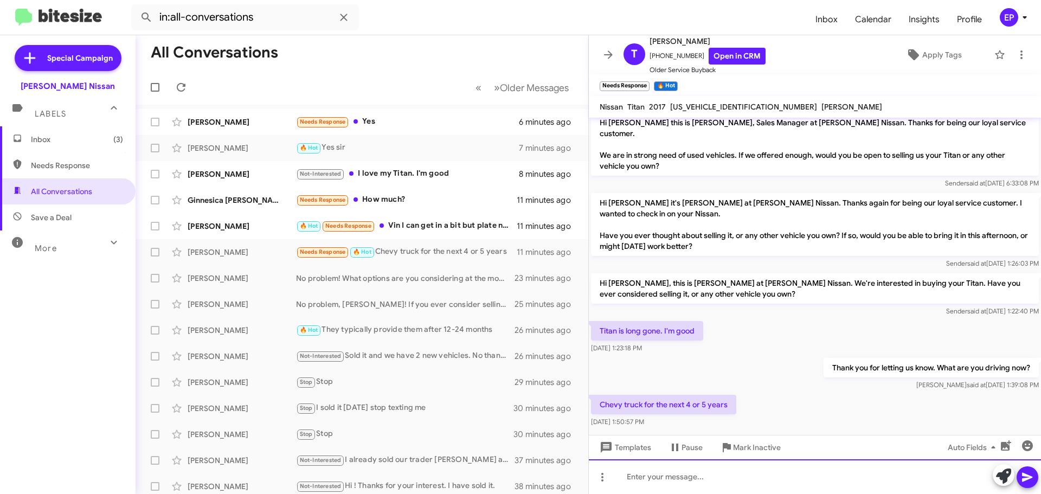
click at [719, 485] on div at bounding box center [815, 476] width 452 height 35
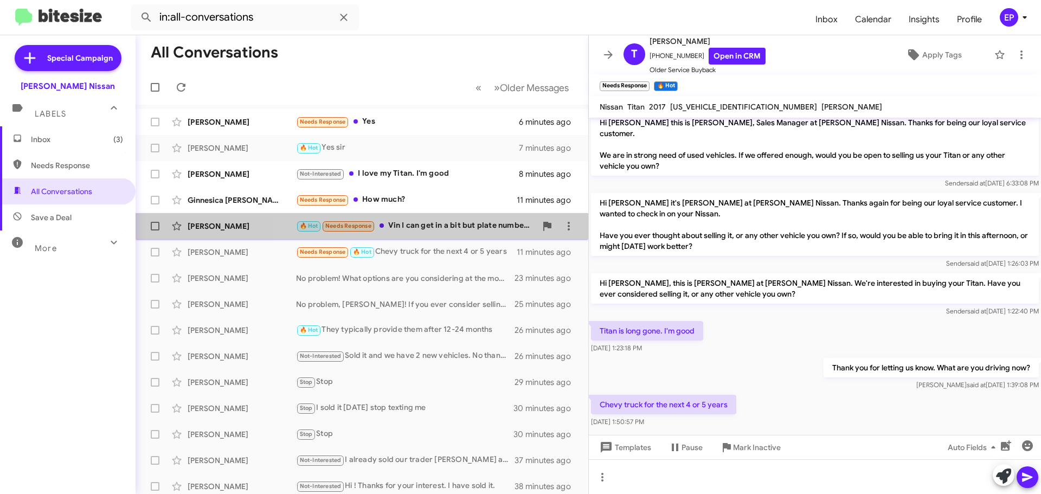
click at [447, 228] on div "🔥 Hot Needs Response Vin I can get in a bit but plate number is lks 9246" at bounding box center [416, 226] width 240 height 12
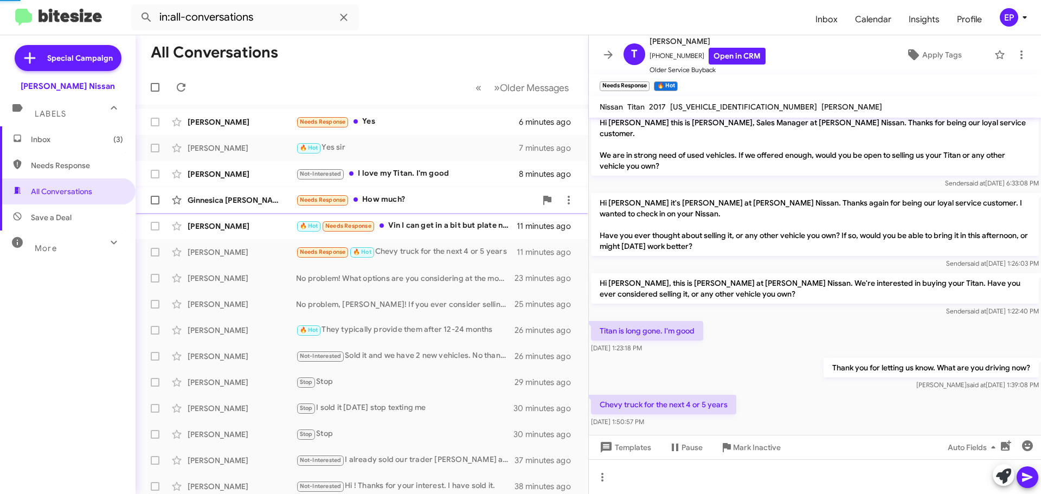
scroll to position [111, 0]
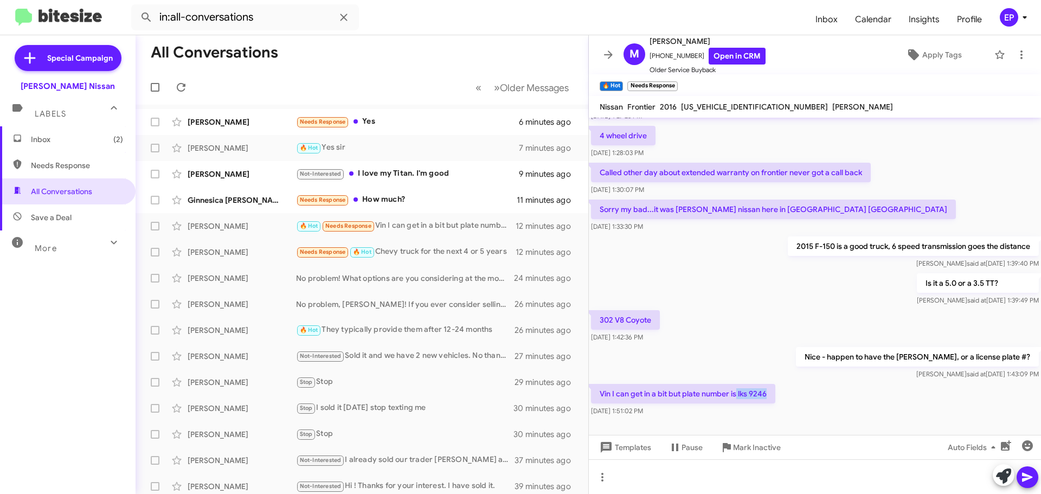
drag, startPoint x: 767, startPoint y: 382, endPoint x: 738, endPoint y: 380, distance: 28.8
click at [738, 384] on p "Vin I can get in a bit but plate number is lks 9246" at bounding box center [683, 394] width 184 height 20
copy p "lks 9246"
click at [734, 308] on div "302 V8 Coyote [DATE] 1:42:36 PM" at bounding box center [815, 326] width 452 height 37
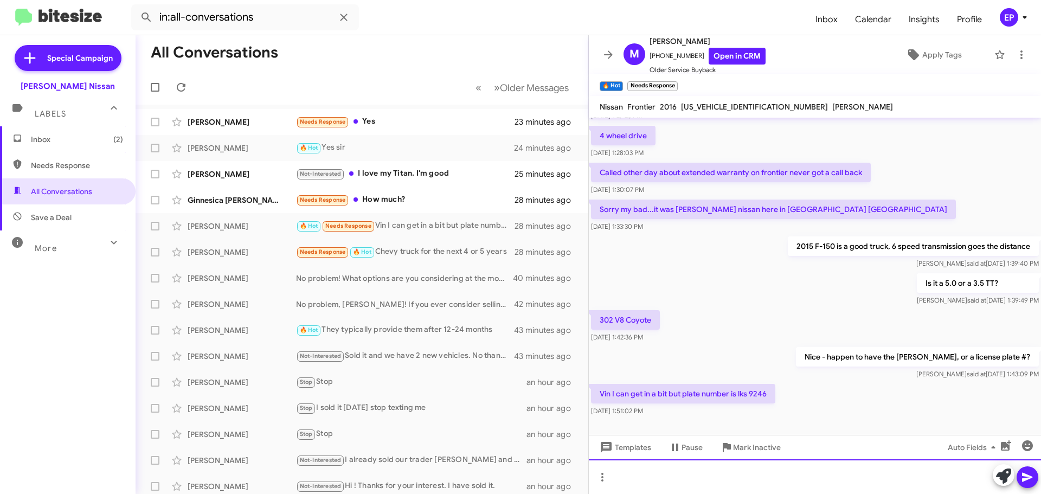
click at [672, 480] on div at bounding box center [815, 476] width 452 height 35
click at [699, 468] on div at bounding box center [815, 476] width 452 height 35
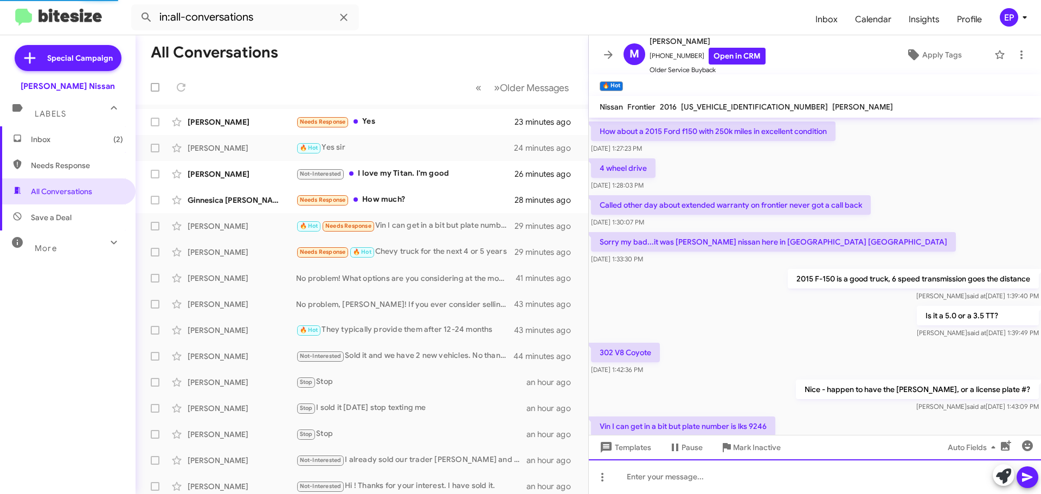
scroll to position [151, 0]
